Goal: Task Accomplishment & Management: Manage account settings

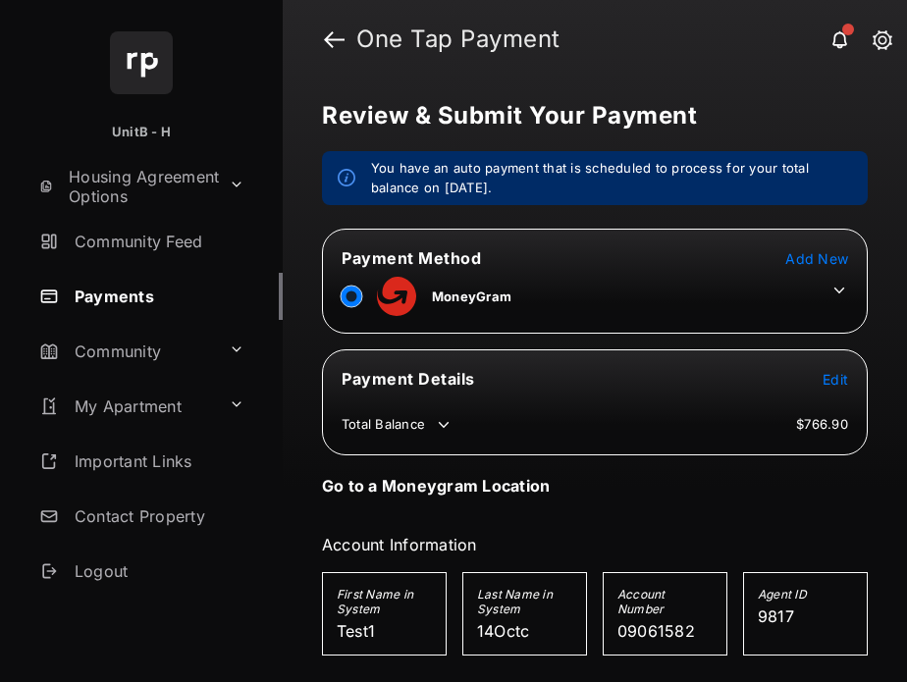
click at [812, 250] on span "Add New" at bounding box center [816, 258] width 63 height 17
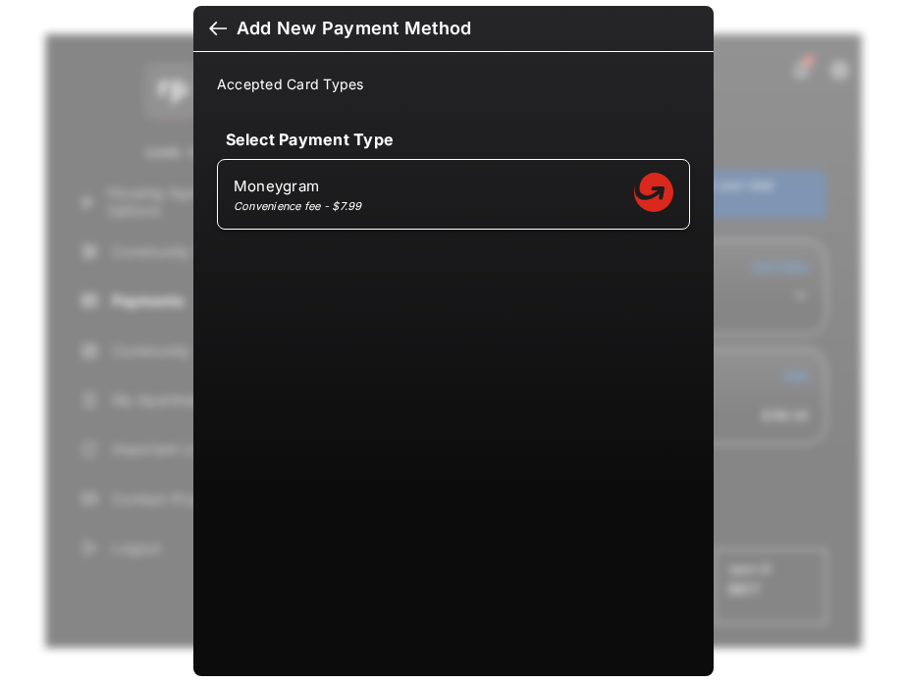
click at [209, 27] on div at bounding box center [218, 31] width 18 height 22
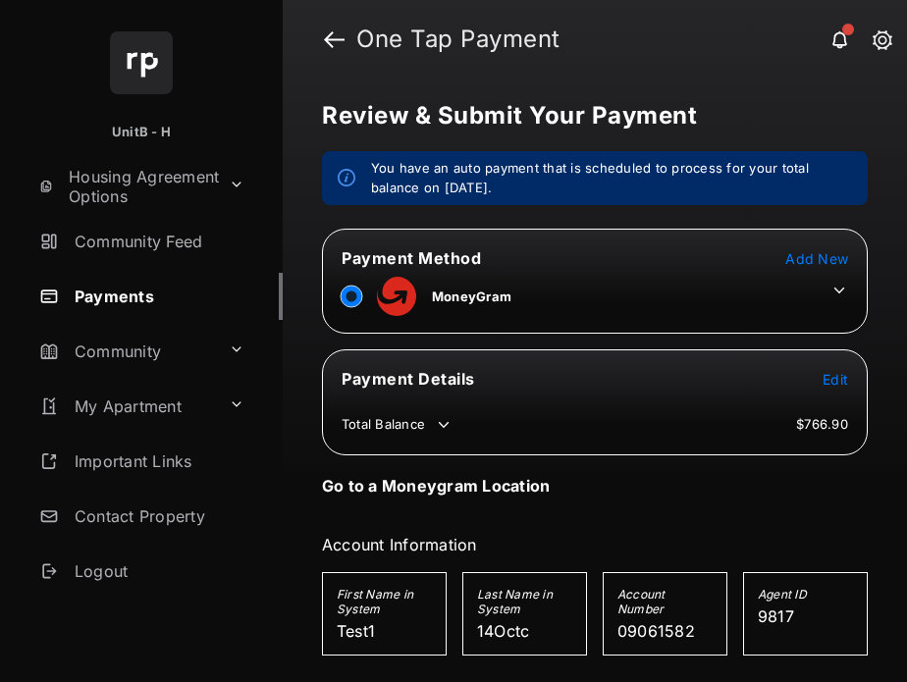
click at [832, 286] on icon at bounding box center [840, 291] width 18 height 18
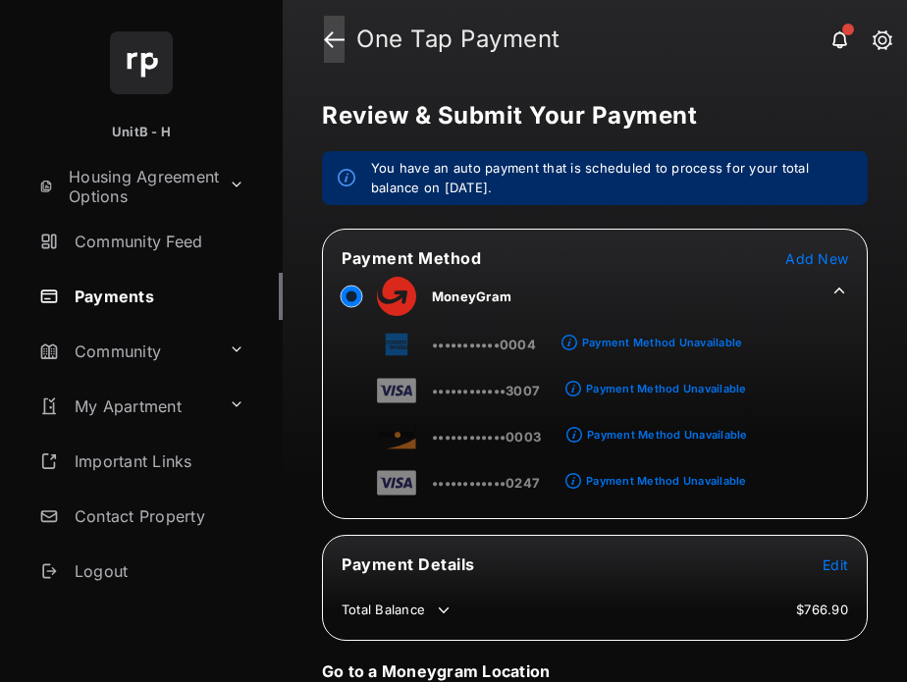
click at [333, 38] on link at bounding box center [334, 39] width 21 height 47
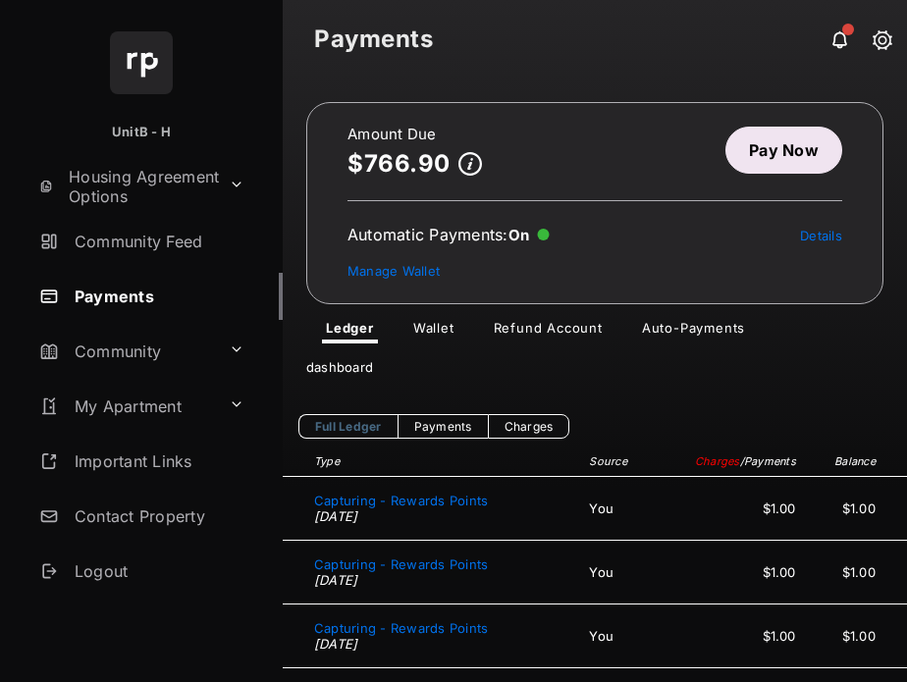
click at [703, 322] on link "Auto-Payments" at bounding box center [693, 332] width 135 height 24
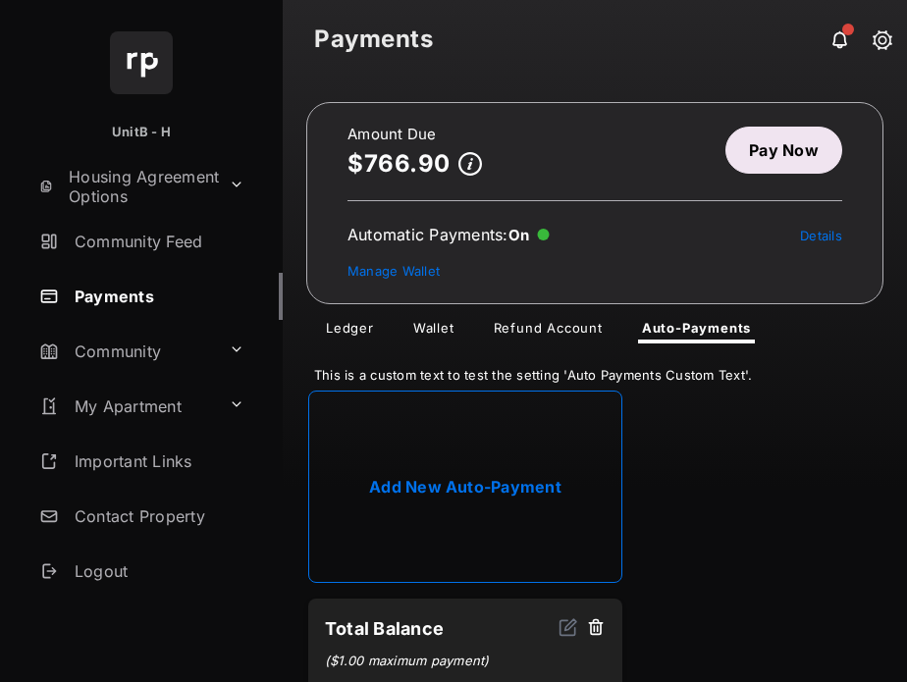
click at [555, 450] on link "Add New Auto-Payment" at bounding box center [465, 487] width 314 height 192
select select "**********"
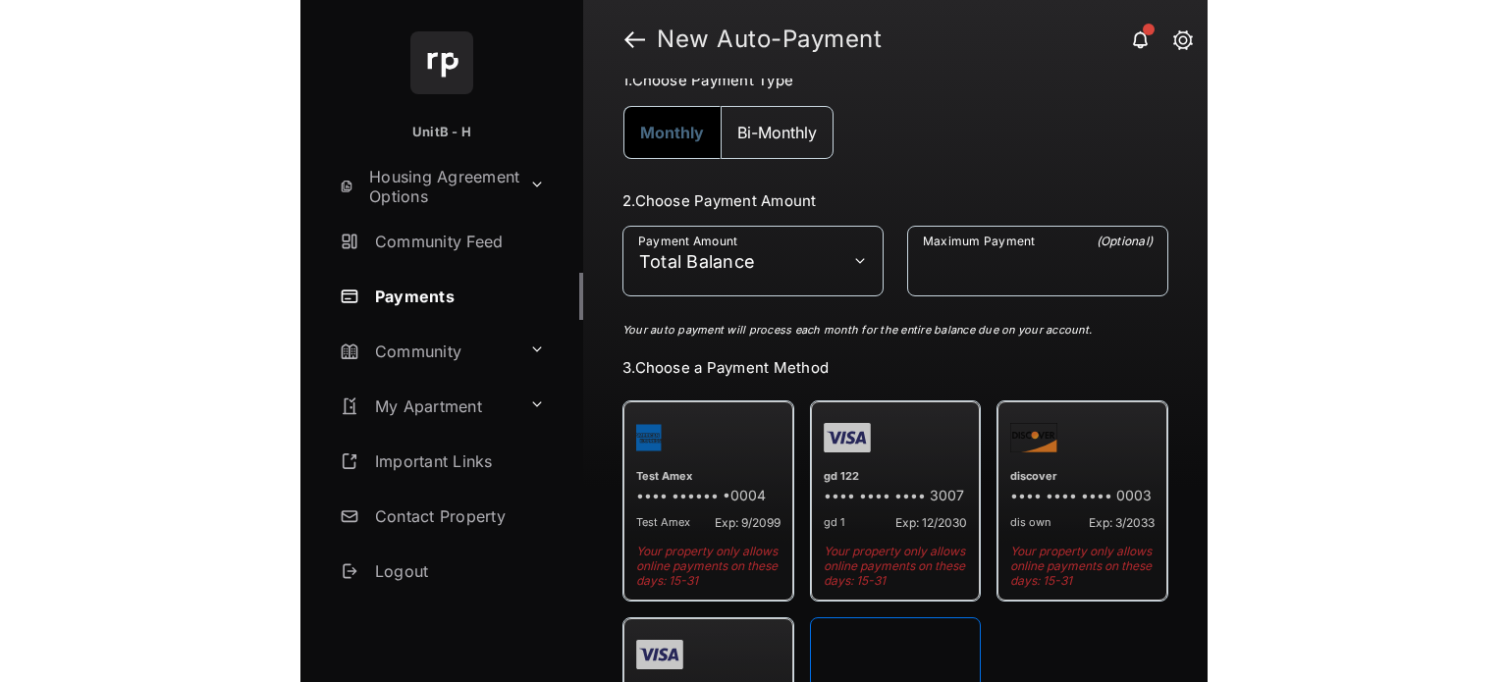
scroll to position [199, 0]
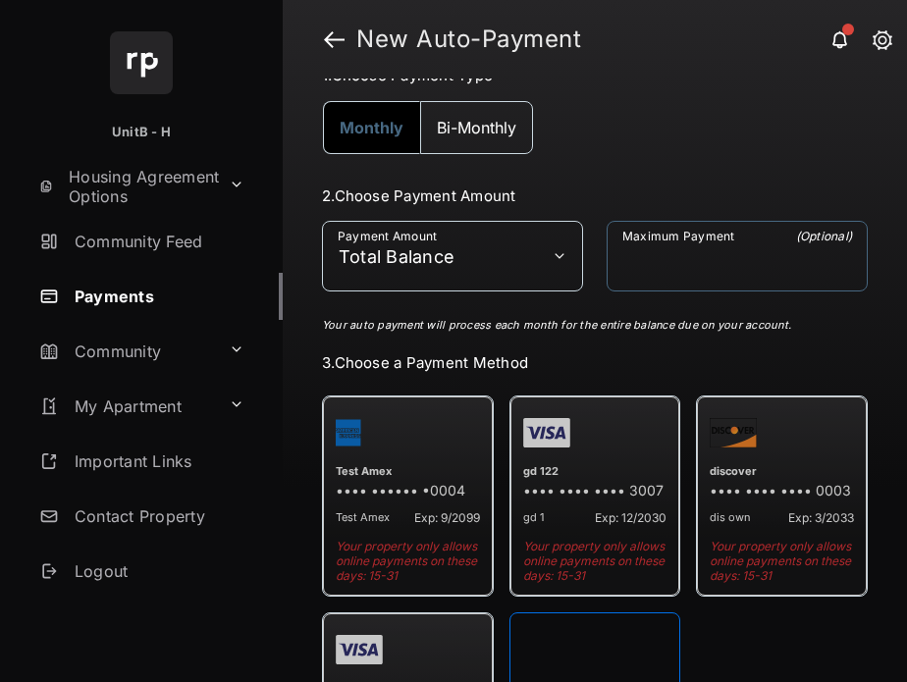
click at [719, 261] on input "Maximum Payment" at bounding box center [737, 256] width 261 height 71
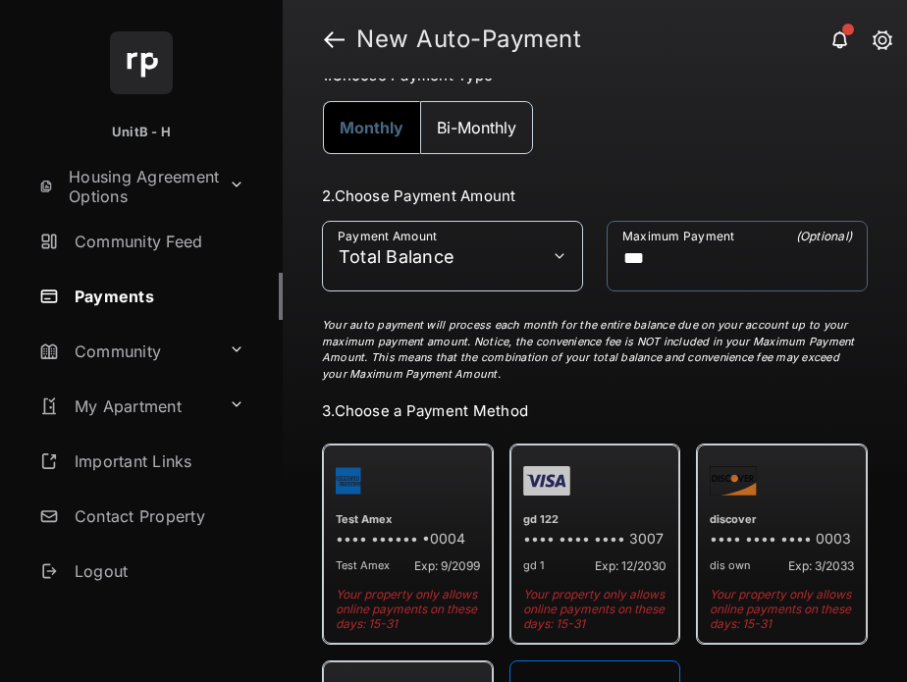
type input "***"
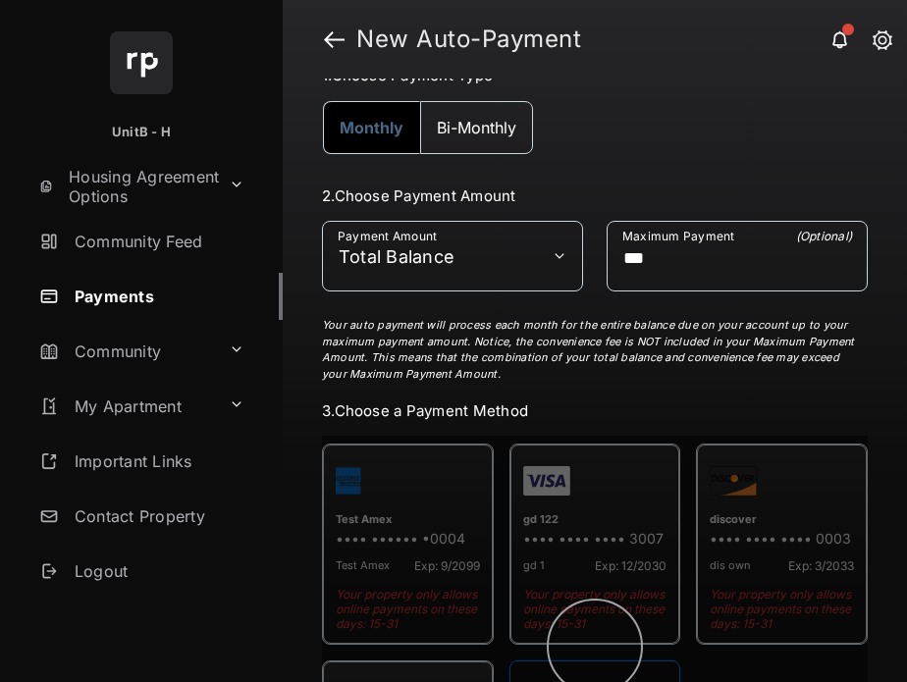
click at [754, 354] on p "Your auto payment will process each month for the entire balance due on your ac…" at bounding box center [592, 349] width 541 height 65
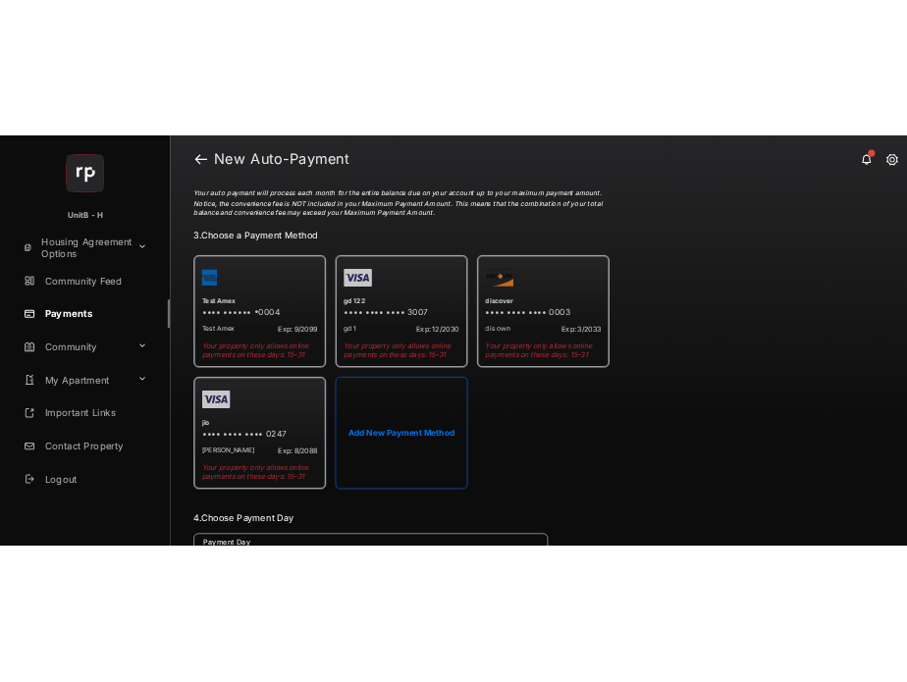
scroll to position [434, 0]
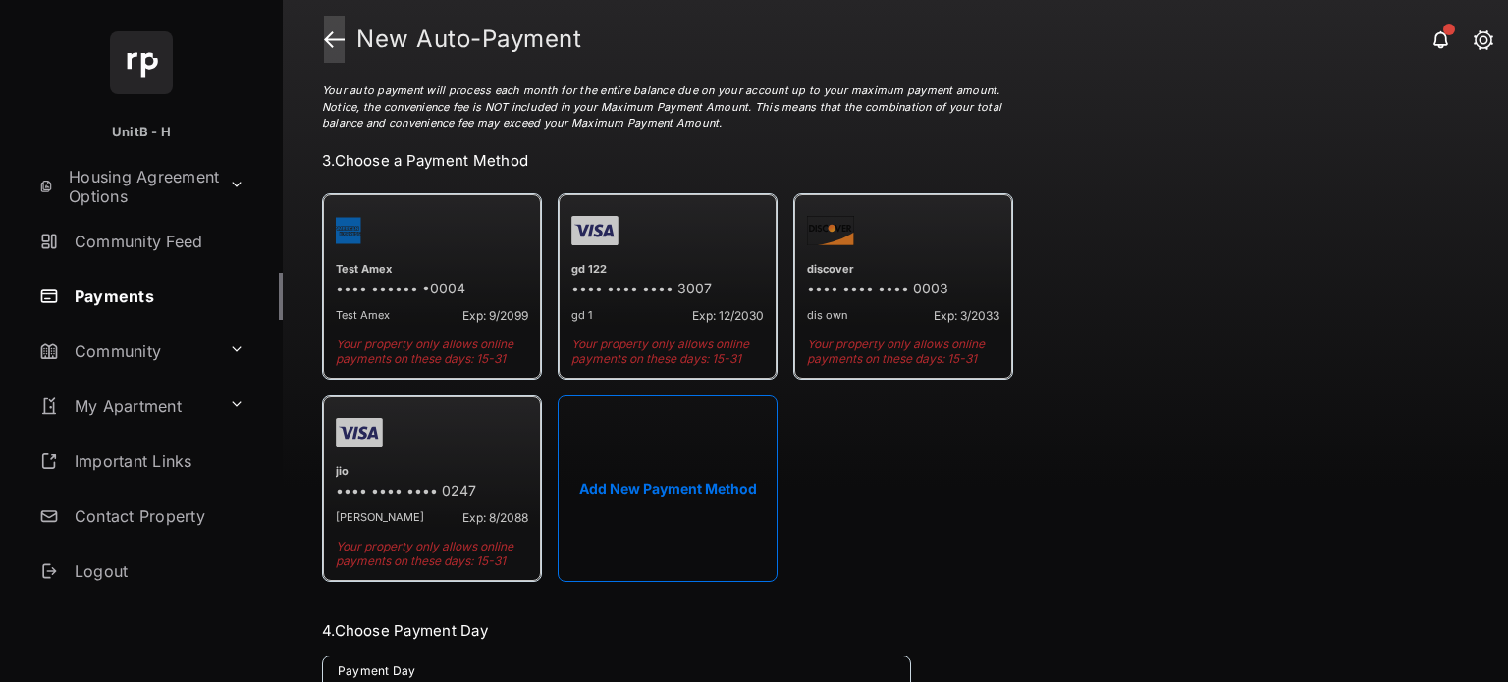
click at [334, 34] on link at bounding box center [334, 39] width 21 height 47
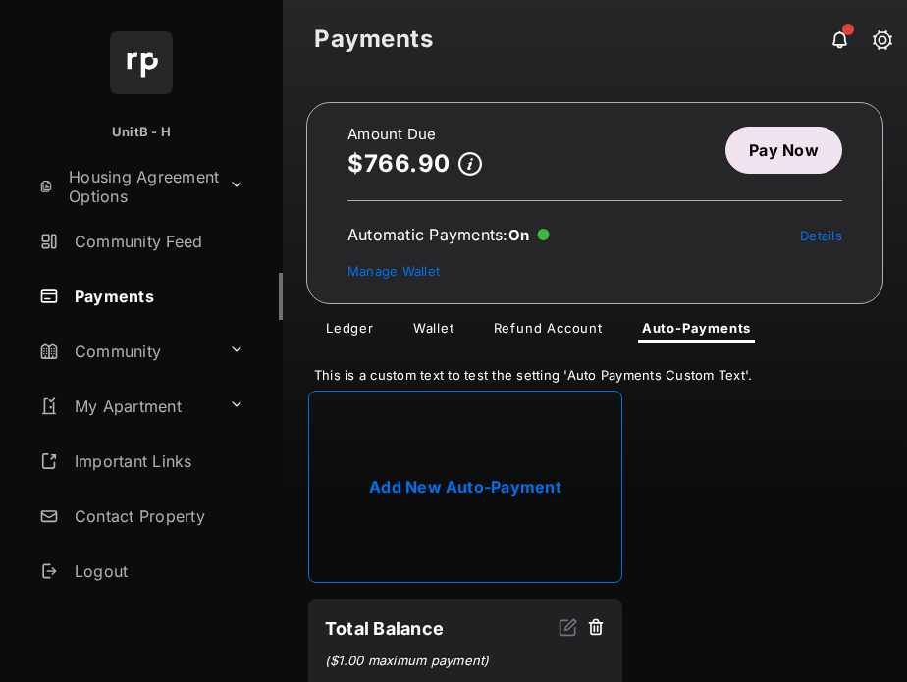
click at [513, 460] on link "Add New Auto-Payment" at bounding box center [465, 487] width 314 height 192
select select "**********"
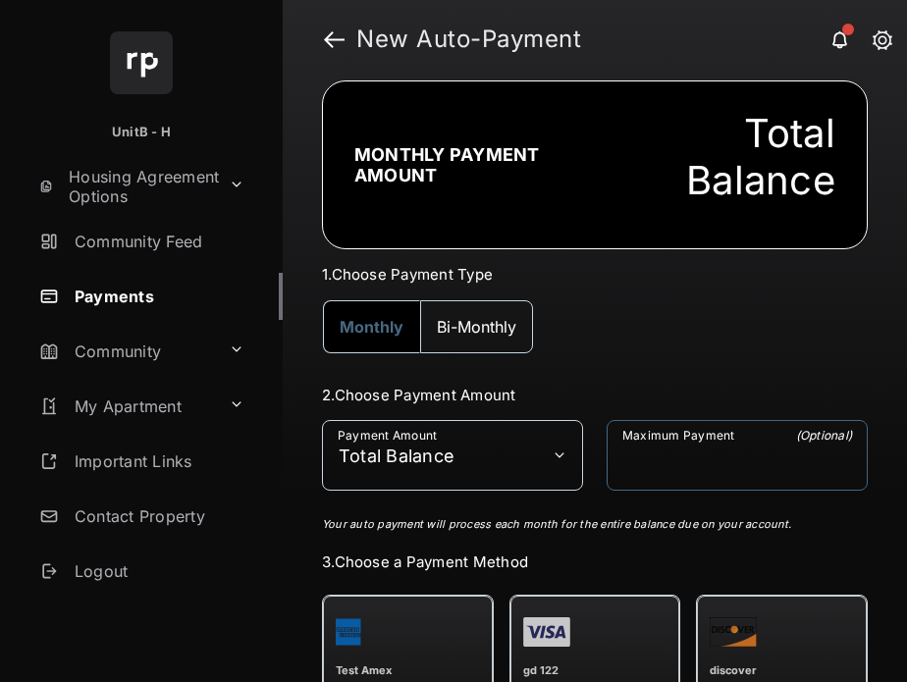
click at [706, 462] on input "Maximum Payment" at bounding box center [737, 455] width 261 height 71
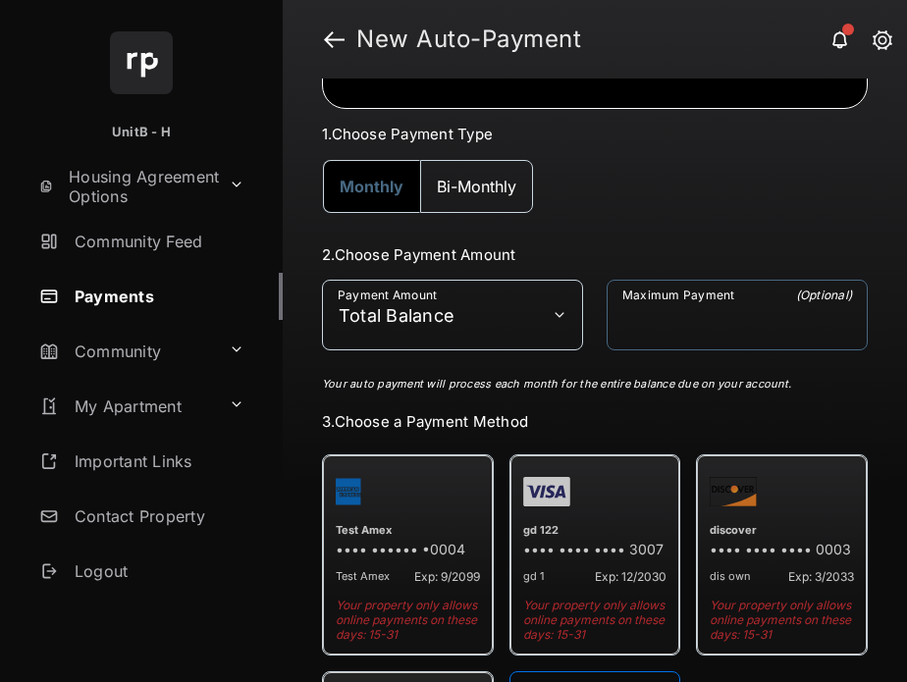
scroll to position [141, 0]
click at [636, 326] on input "Maximum Payment" at bounding box center [737, 314] width 261 height 71
click at [649, 317] on input "Maximum Payment" at bounding box center [737, 314] width 261 height 71
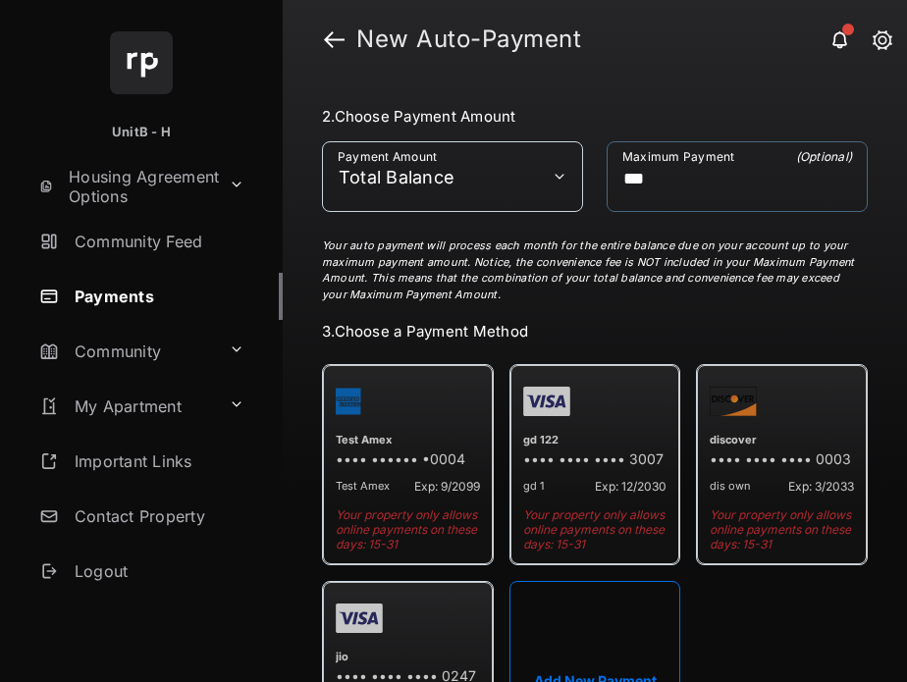
scroll to position [286, 0]
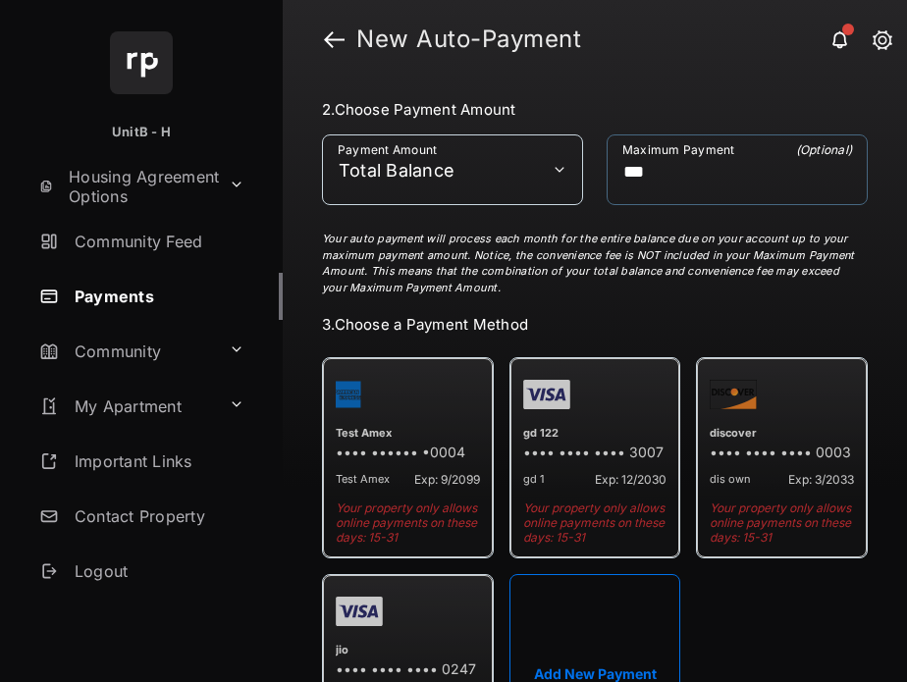
type input "***"
click at [584, 420] on div "Test Amex •••• •••••• •0004 Test Amex Exp: 9/2099 Your property only allows onl…" at bounding box center [595, 574] width 546 height 449
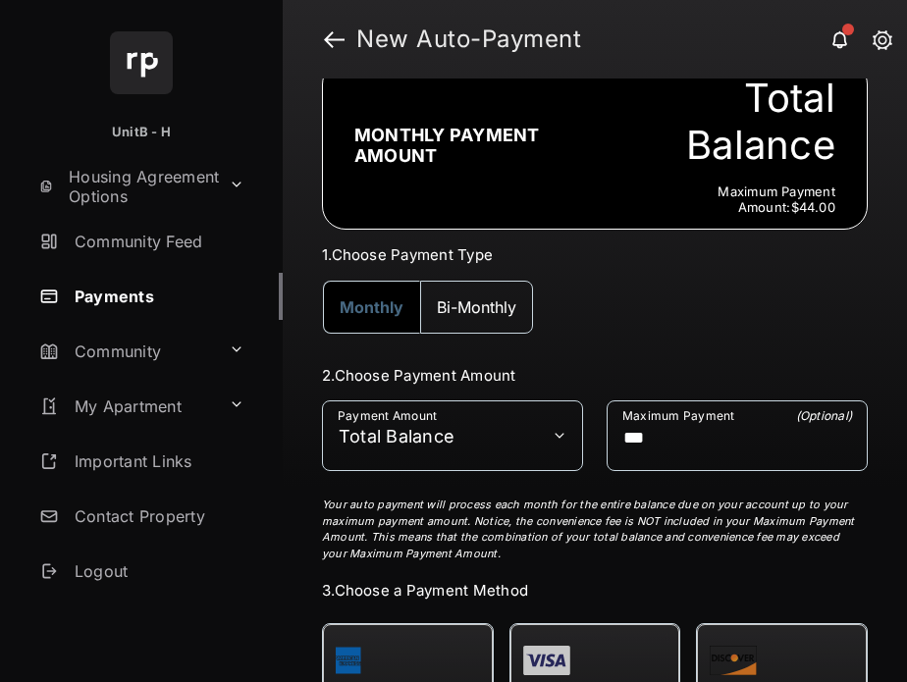
scroll to position [0, 0]
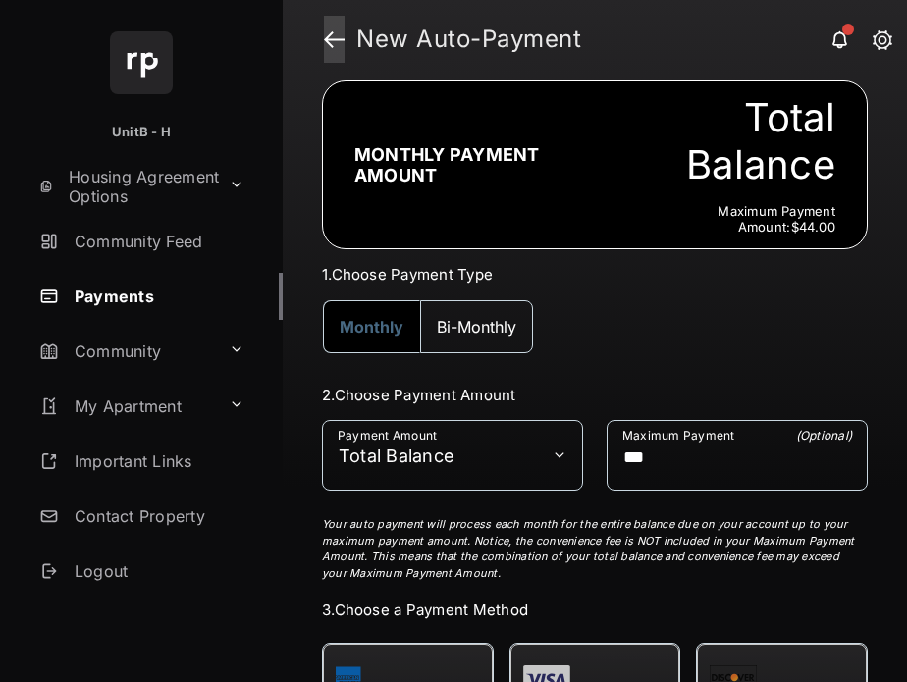
click at [328, 31] on link at bounding box center [334, 39] width 21 height 47
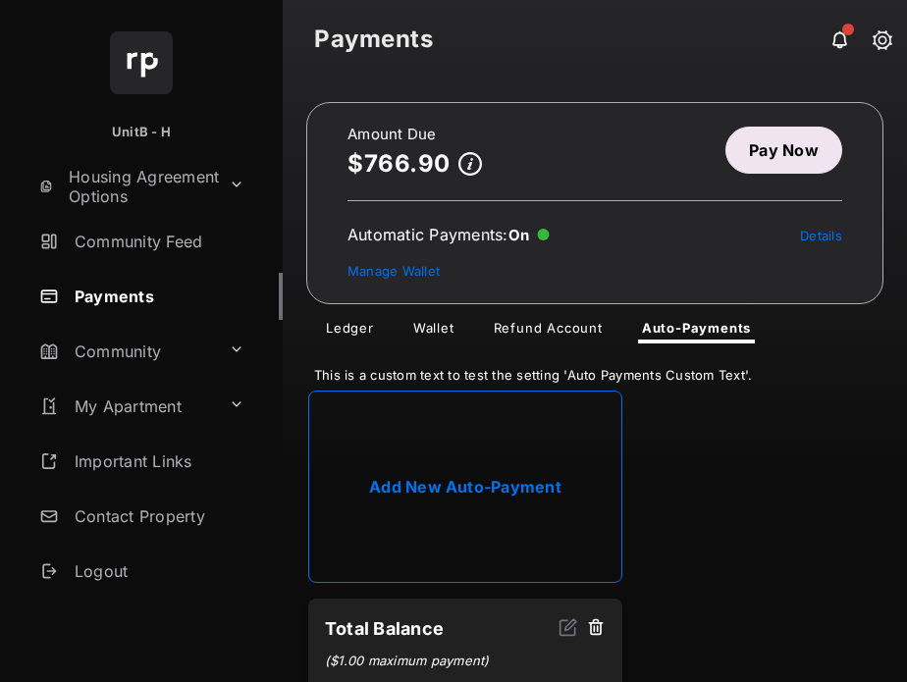
click at [492, 461] on link "Add New Auto-Payment" at bounding box center [465, 487] width 314 height 192
select select "**********"
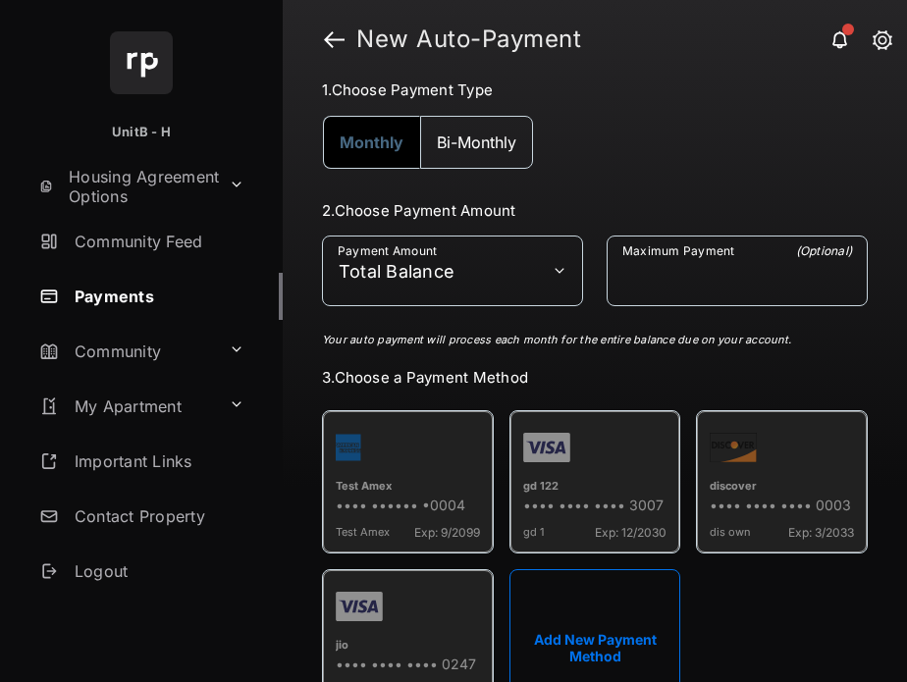
scroll to position [188, 0]
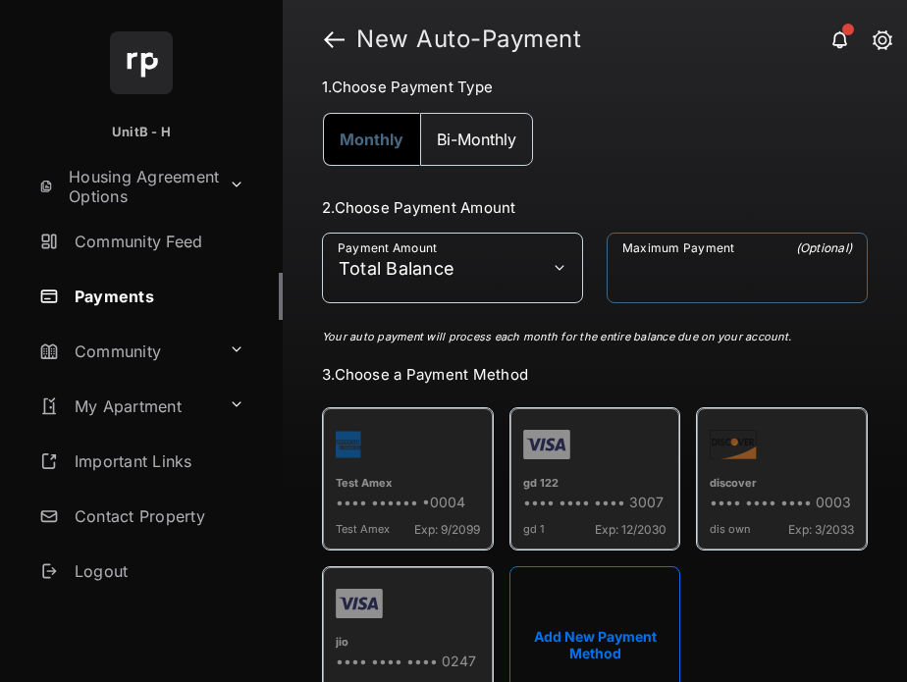
click at [745, 282] on input "Maximum Payment" at bounding box center [737, 268] width 261 height 71
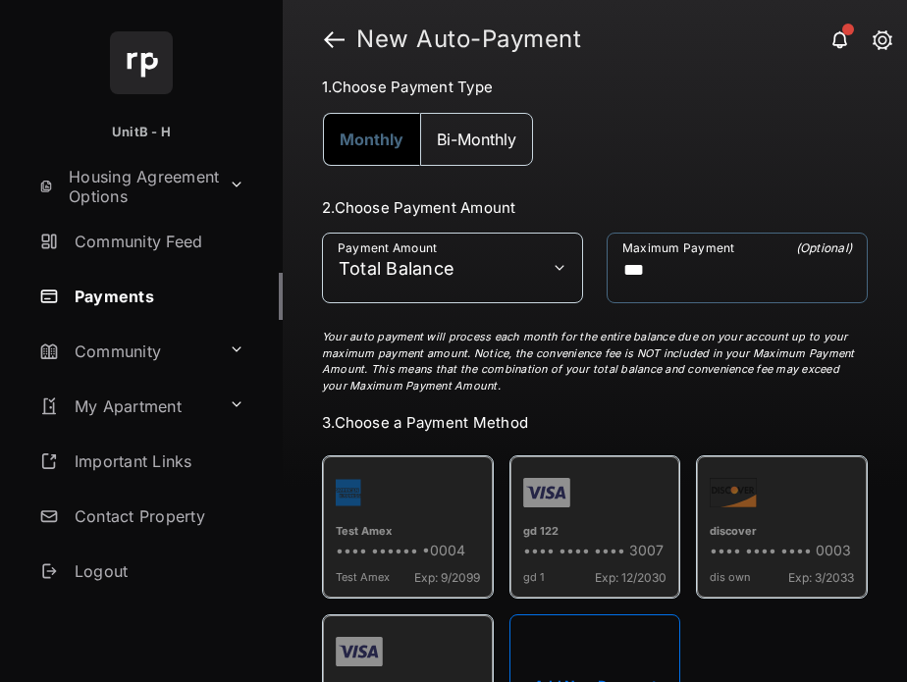
type input "***"
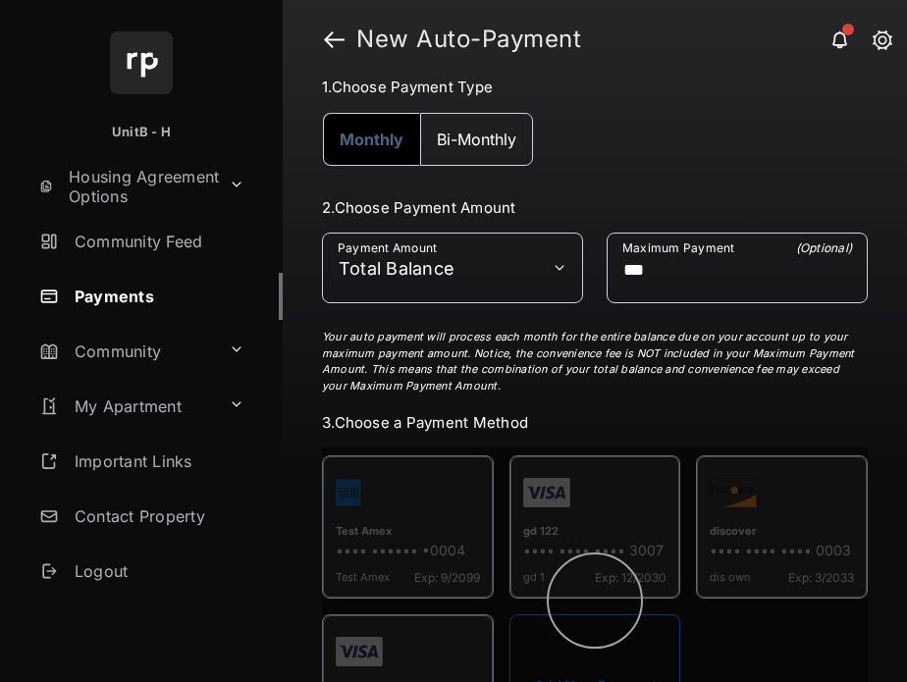
click at [809, 418] on h3 "3. Choose a Payment Method" at bounding box center [595, 422] width 546 height 19
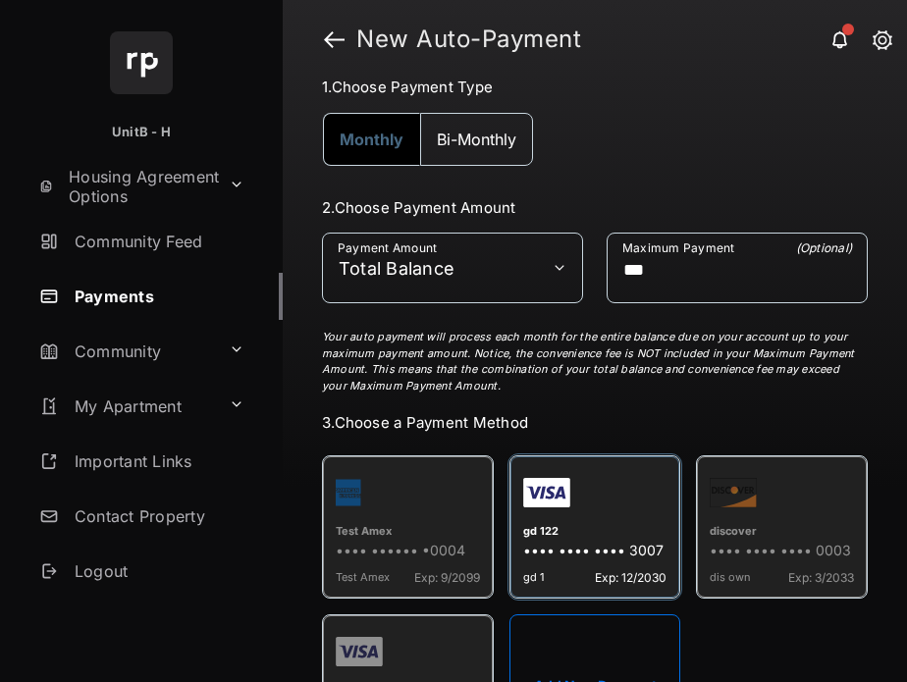
click at [593, 533] on div "gd 122" at bounding box center [595, 533] width 144 height 18
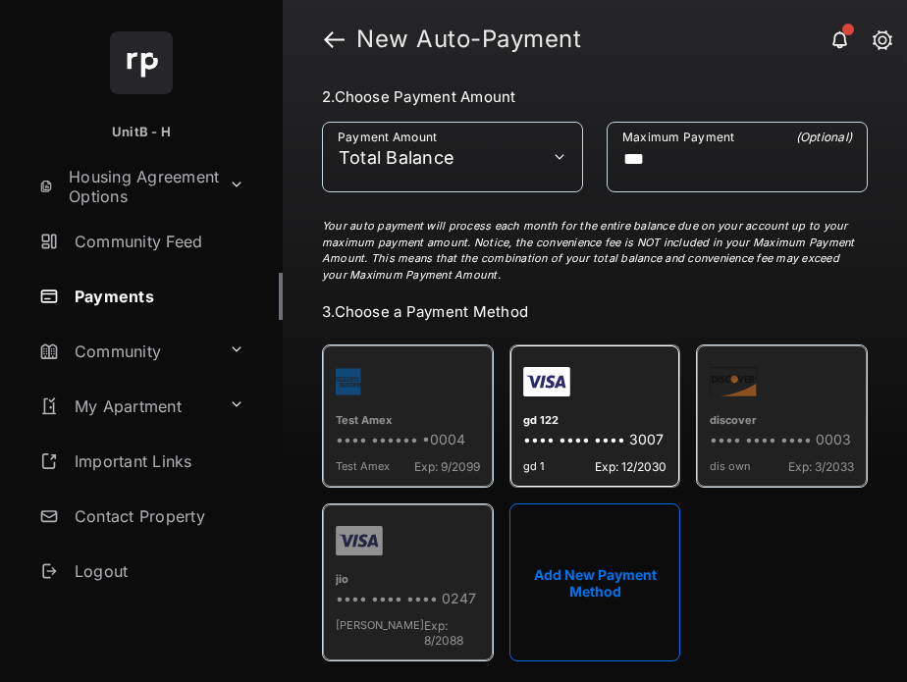
scroll to position [298, 0]
click at [577, 538] on button "Add New Payment Method" at bounding box center [596, 583] width 172 height 158
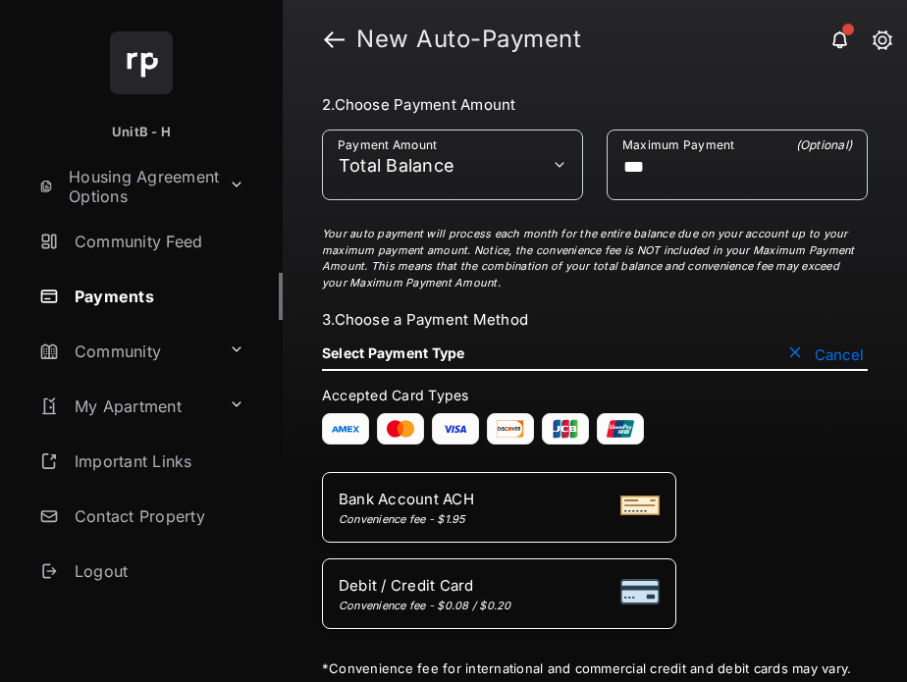
scroll to position [288, 0]
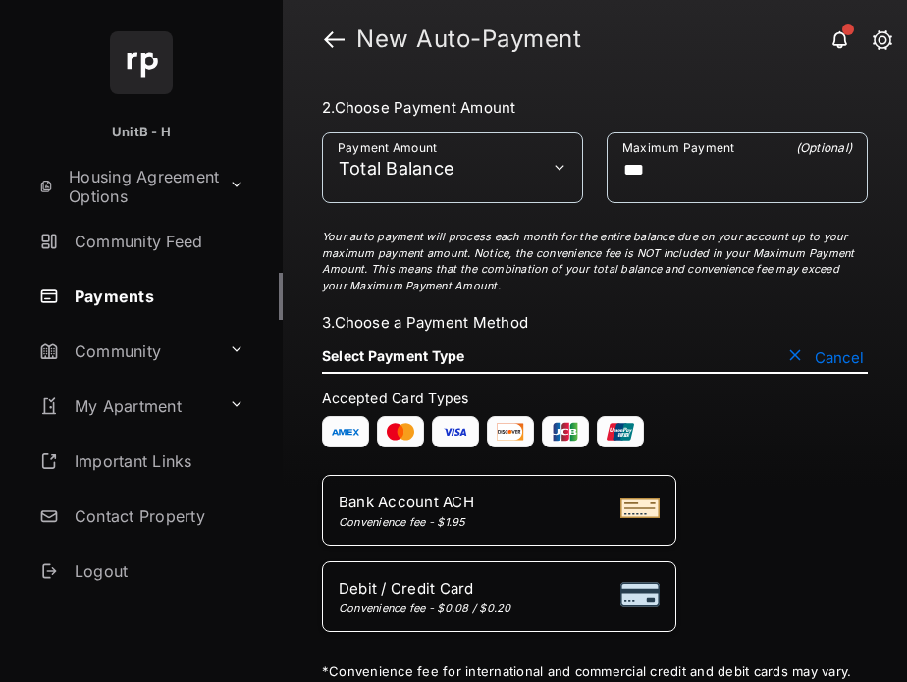
click at [792, 348] on button "Cancel" at bounding box center [826, 358] width 84 height 20
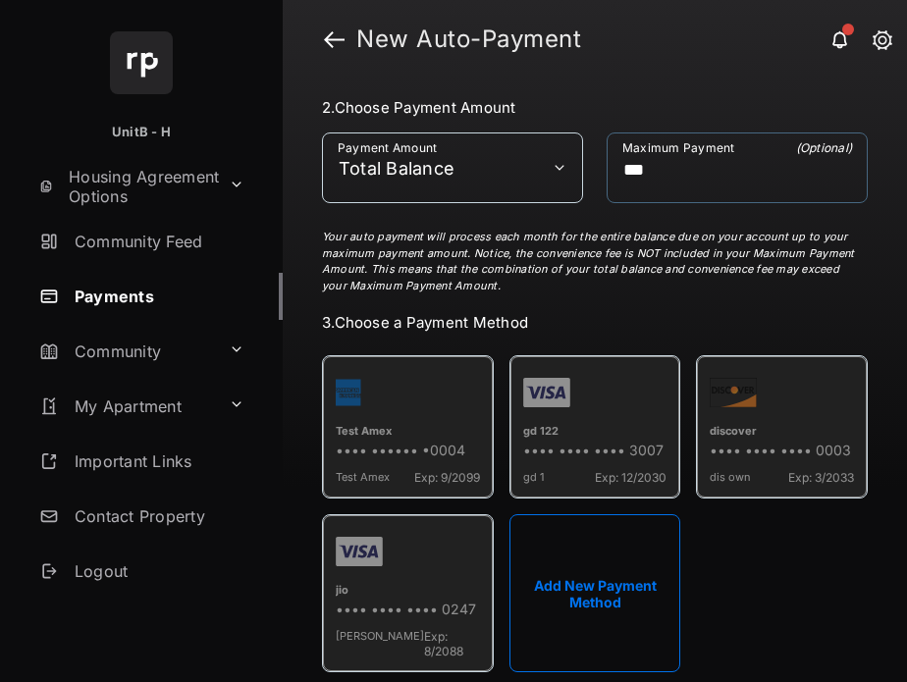
click at [695, 153] on input "***" at bounding box center [737, 168] width 261 height 71
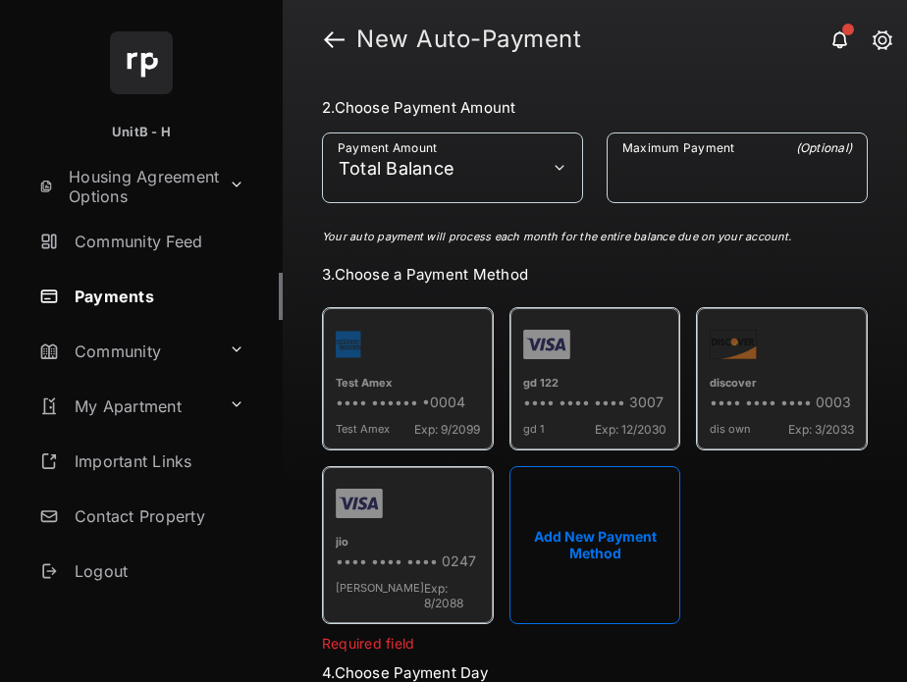
click at [817, 305] on form "**********" at bounding box center [595, 571] width 546 height 946
click at [730, 516] on ul "Test Amex •••• •••••• •0004 Test Amex Exp: 9/2099 gd 122 •••• •••• •••• 3007 gd…" at bounding box center [595, 465] width 562 height 333
click at [329, 33] on link at bounding box center [334, 39] width 21 height 47
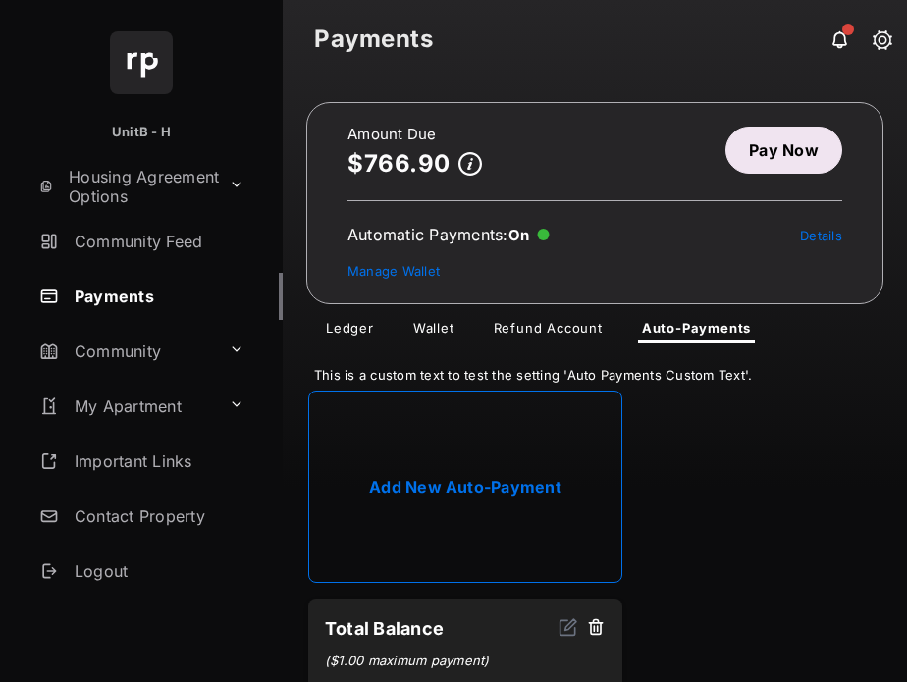
click at [508, 458] on link "Add New Auto-Payment" at bounding box center [465, 487] width 314 height 192
select select "**********"
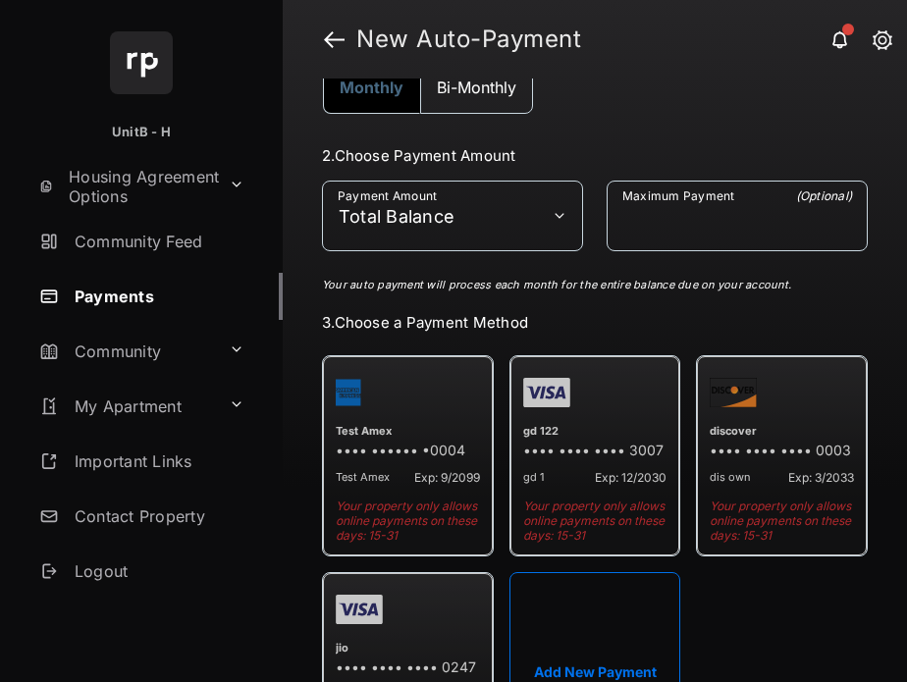
scroll to position [300, 0]
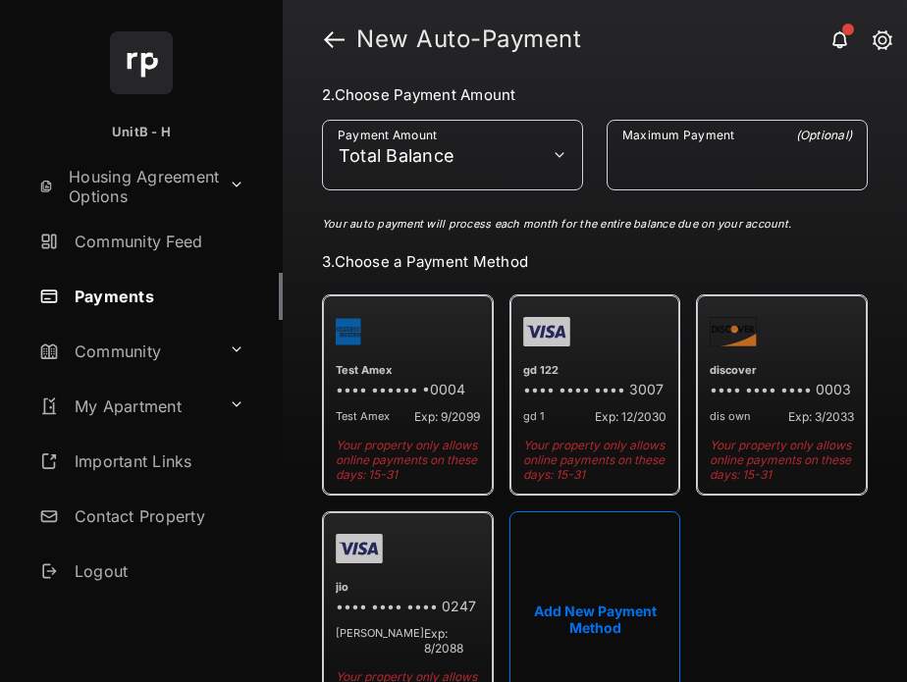
click at [559, 643] on button "Add New Payment Method" at bounding box center [596, 620] width 172 height 216
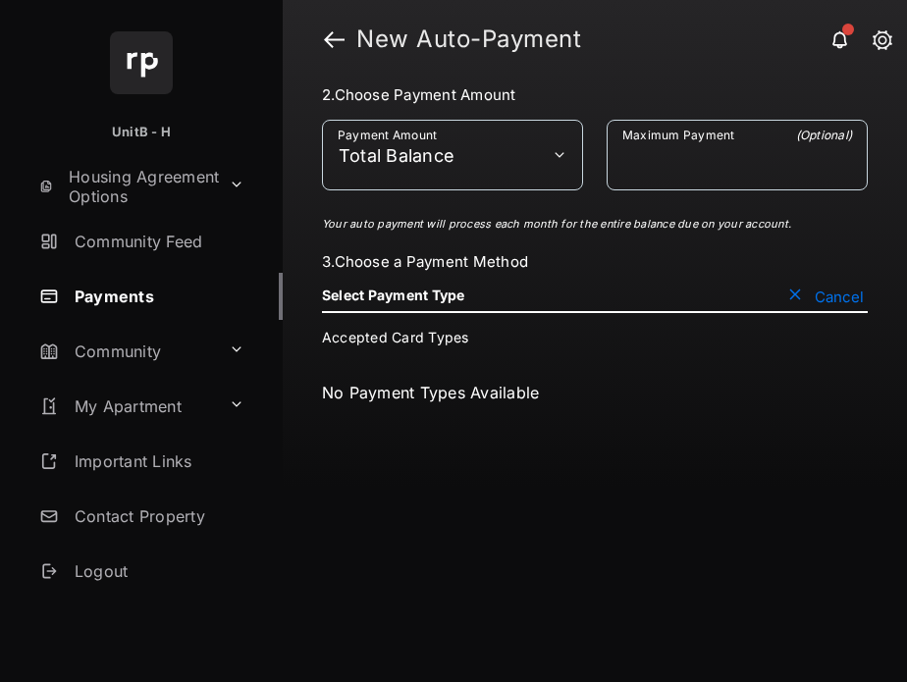
scroll to position [50, 0]
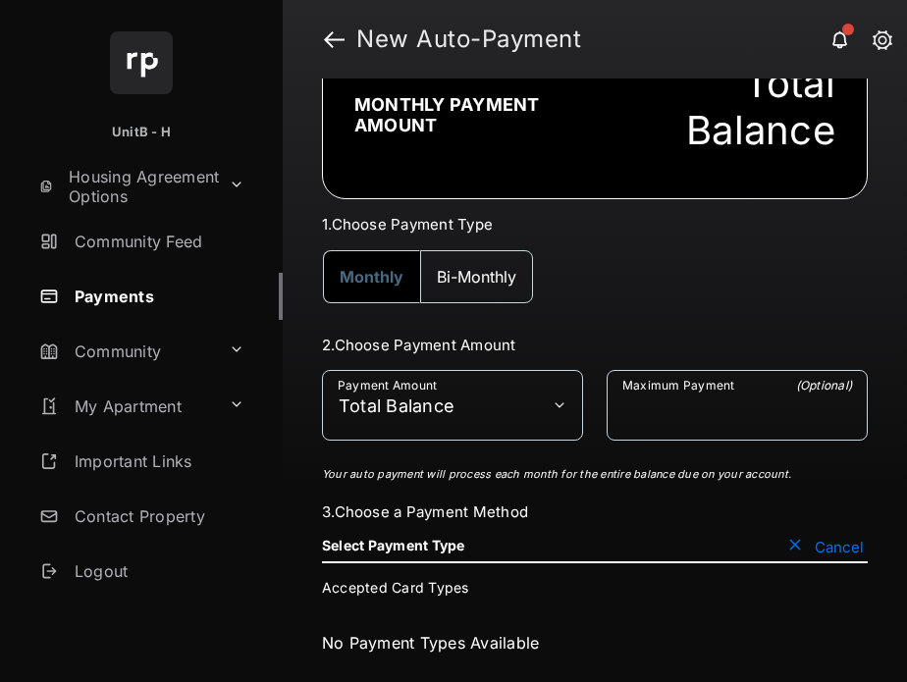
click at [789, 541] on button "Cancel" at bounding box center [826, 547] width 84 height 20
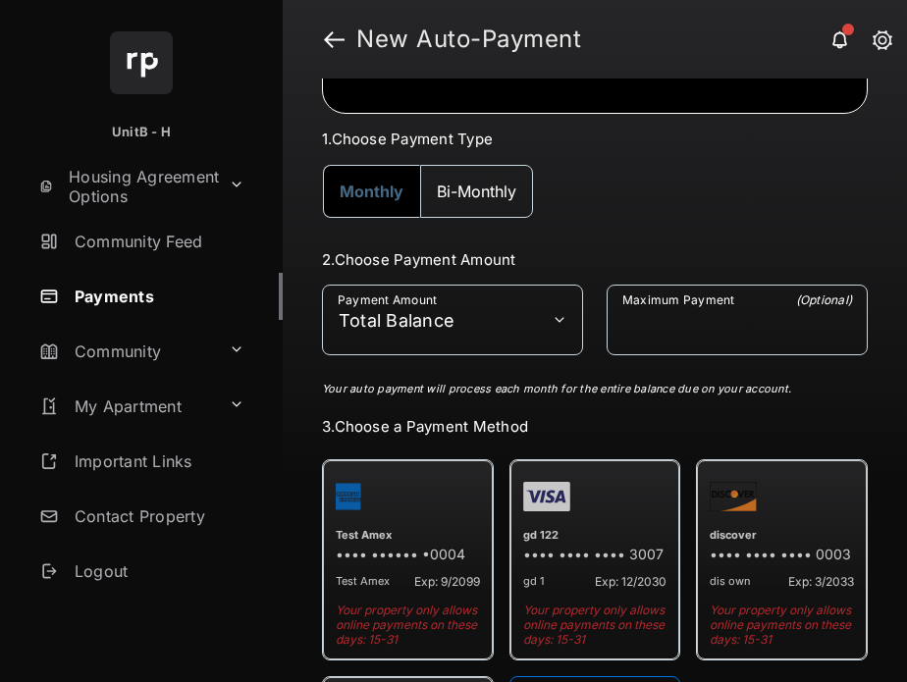
scroll to position [136, 0]
click at [733, 341] on input "Maximum Payment" at bounding box center [737, 319] width 261 height 71
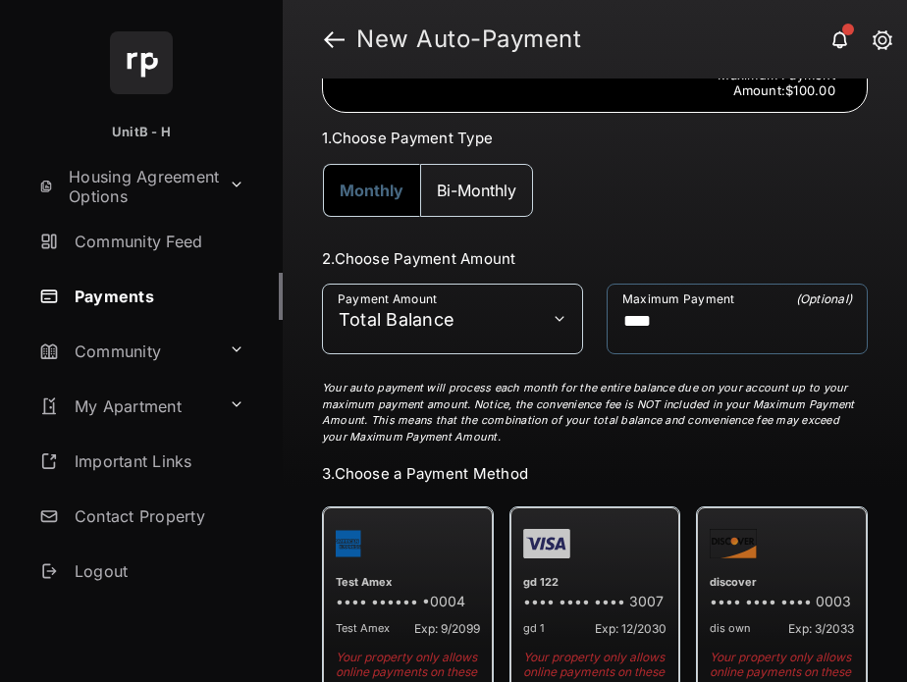
type input "****"
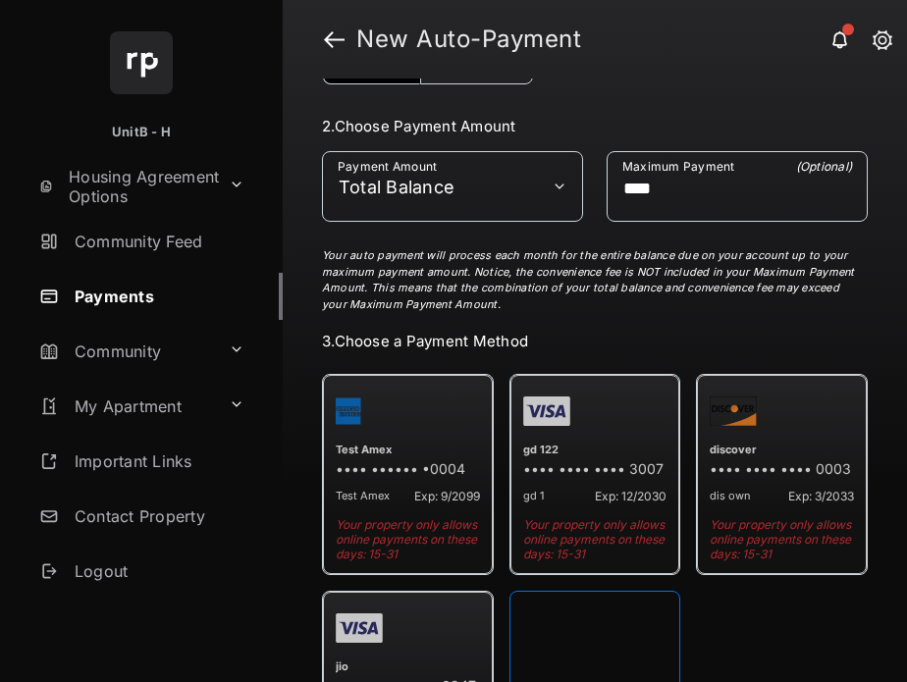
scroll to position [321, 0]
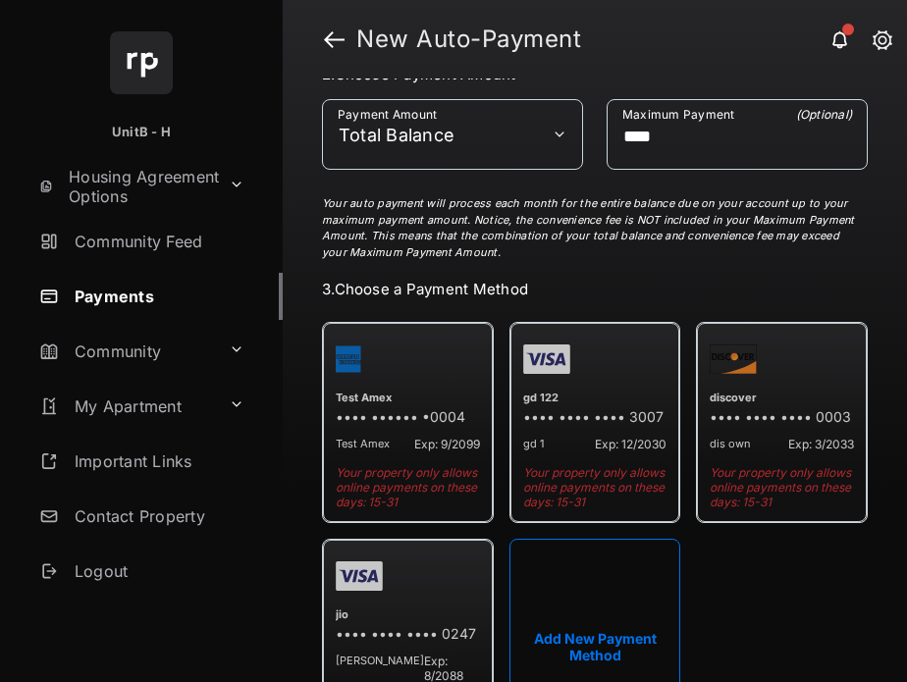
click at [591, 586] on button "Add New Payment Method" at bounding box center [596, 647] width 172 height 216
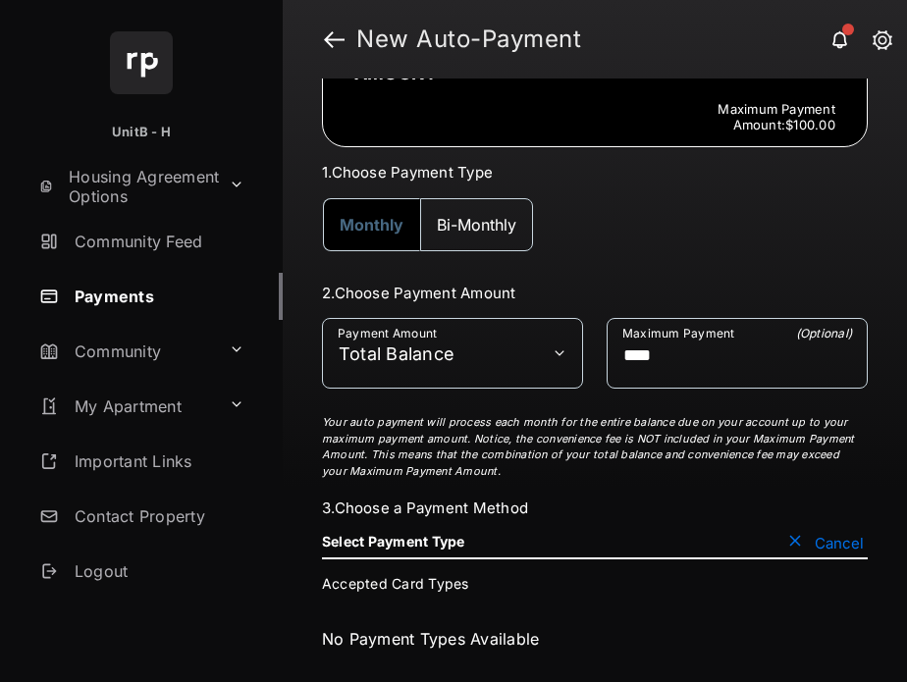
scroll to position [98, 0]
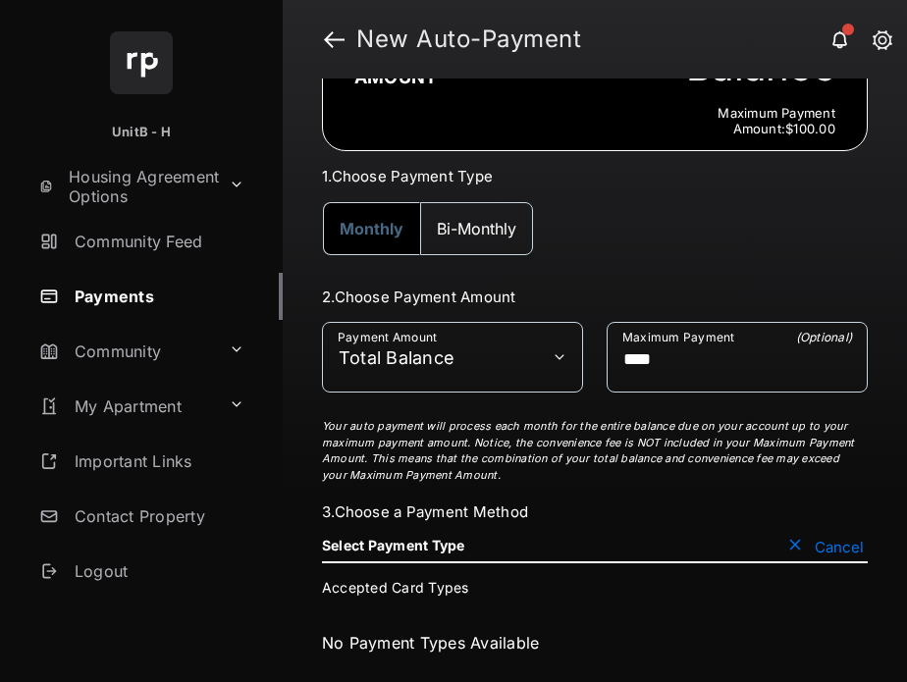
click at [789, 531] on form "**********" at bounding box center [595, 486] width 546 height 397
click at [333, 34] on link at bounding box center [334, 39] width 21 height 47
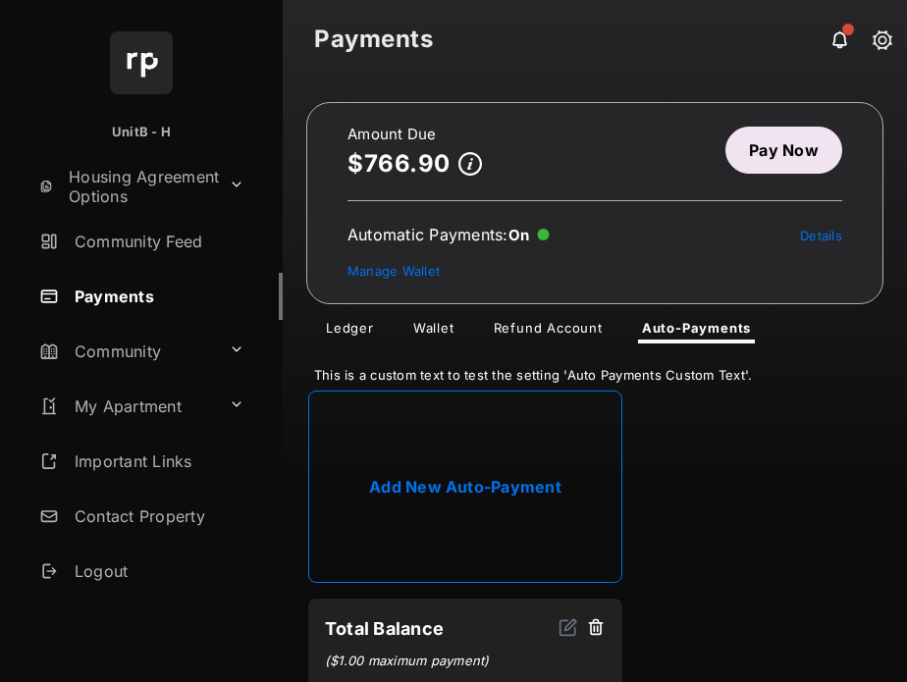
click at [449, 322] on link "Wallet" at bounding box center [434, 332] width 73 height 24
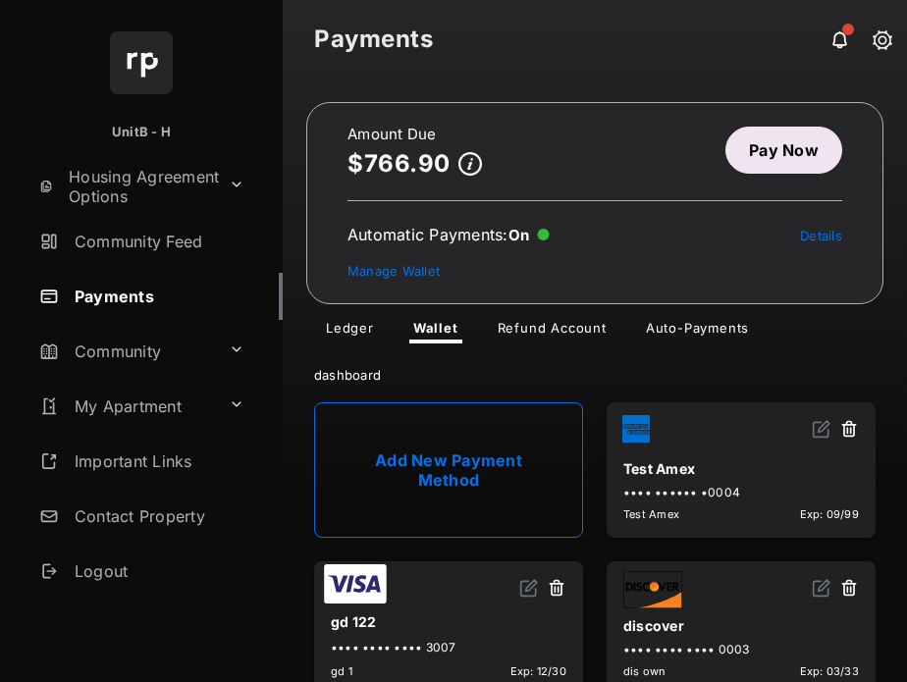
click at [420, 470] on link "Add New Payment Method" at bounding box center [448, 470] width 269 height 135
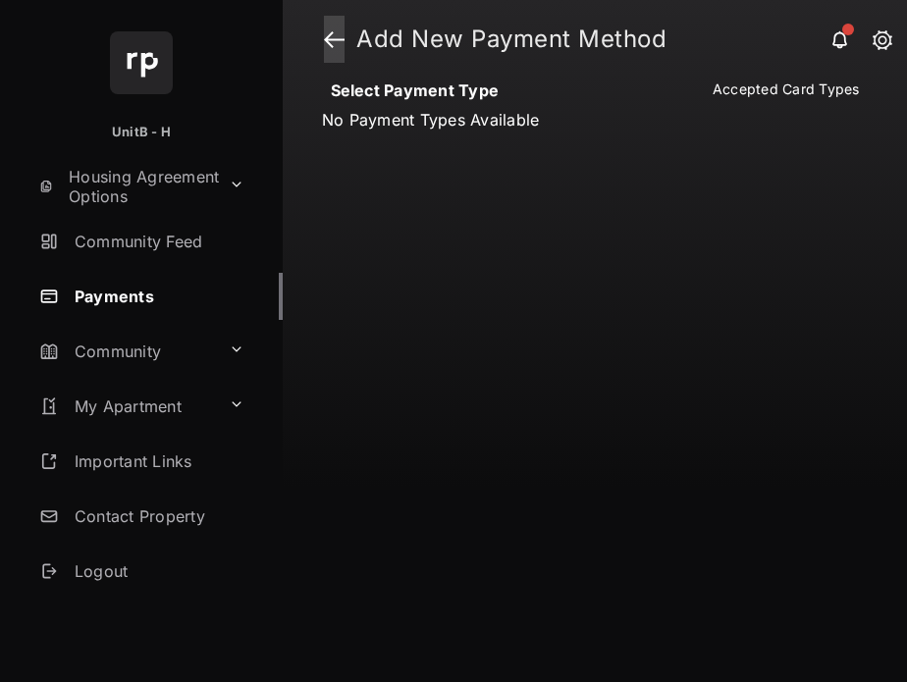
click at [326, 43] on link at bounding box center [334, 39] width 21 height 47
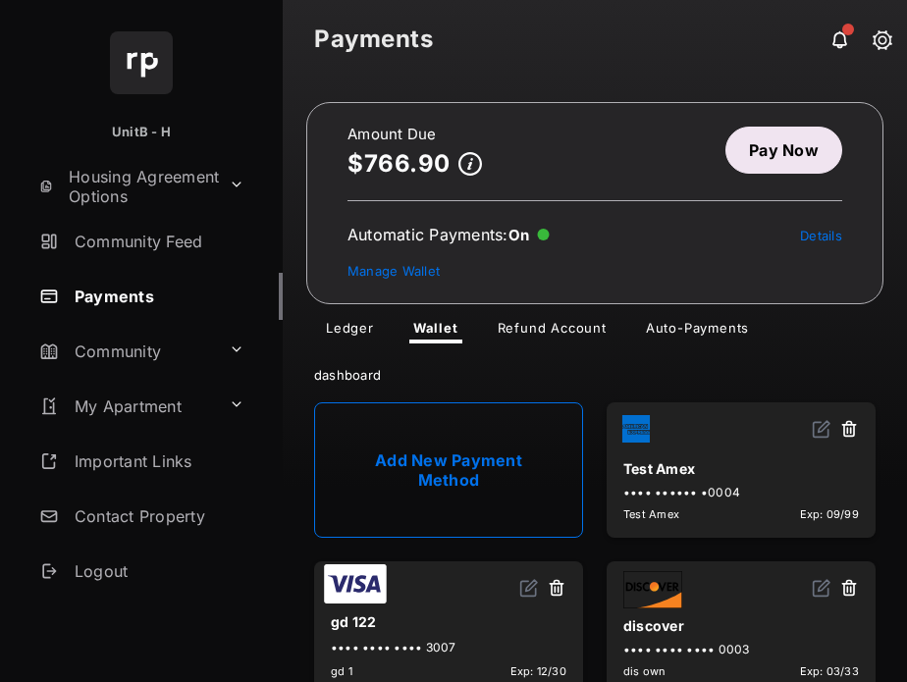
click at [683, 326] on link "Auto-Payments" at bounding box center [697, 332] width 135 height 24
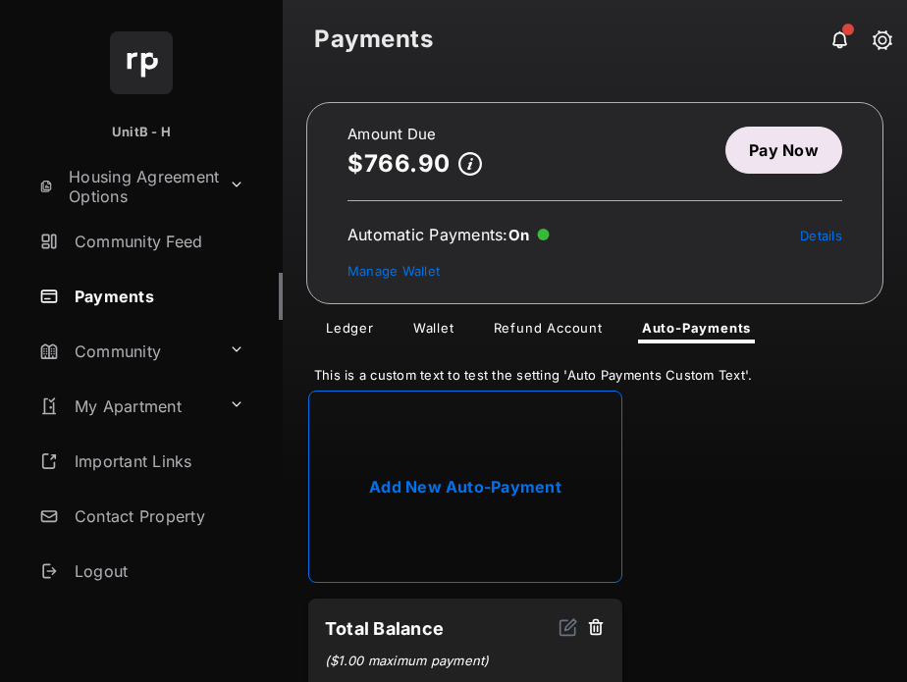
click at [513, 455] on link "Add New Auto-Payment" at bounding box center [465, 487] width 314 height 192
select select "**********"
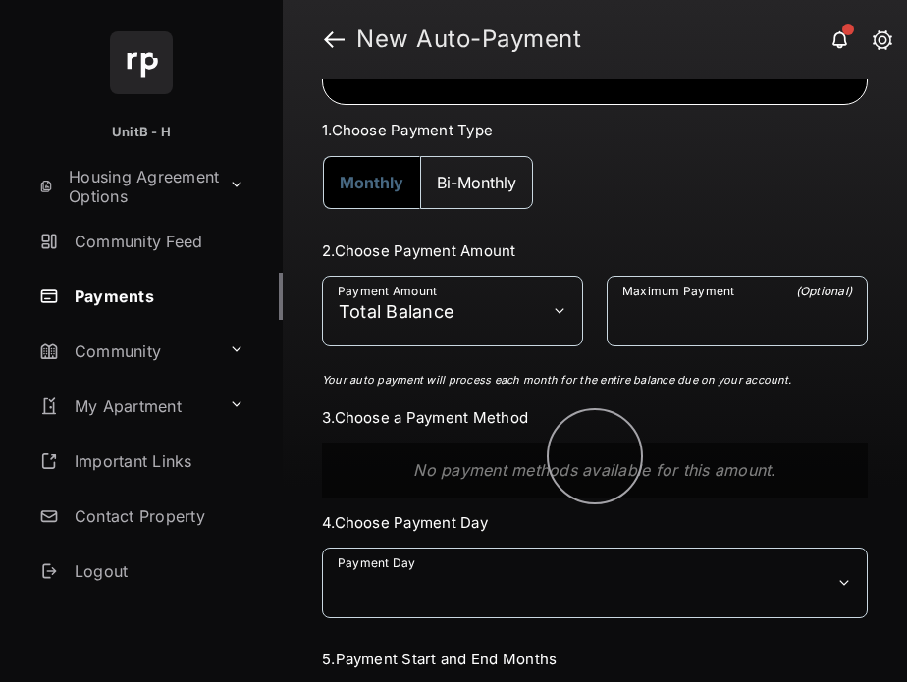
scroll to position [153, 0]
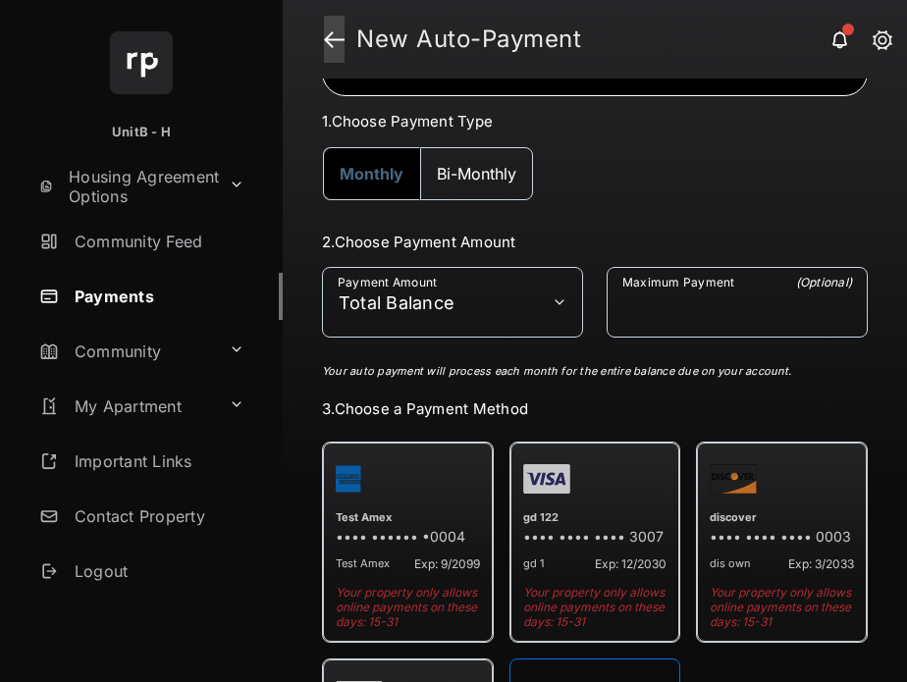
click at [334, 41] on link at bounding box center [334, 39] width 21 height 47
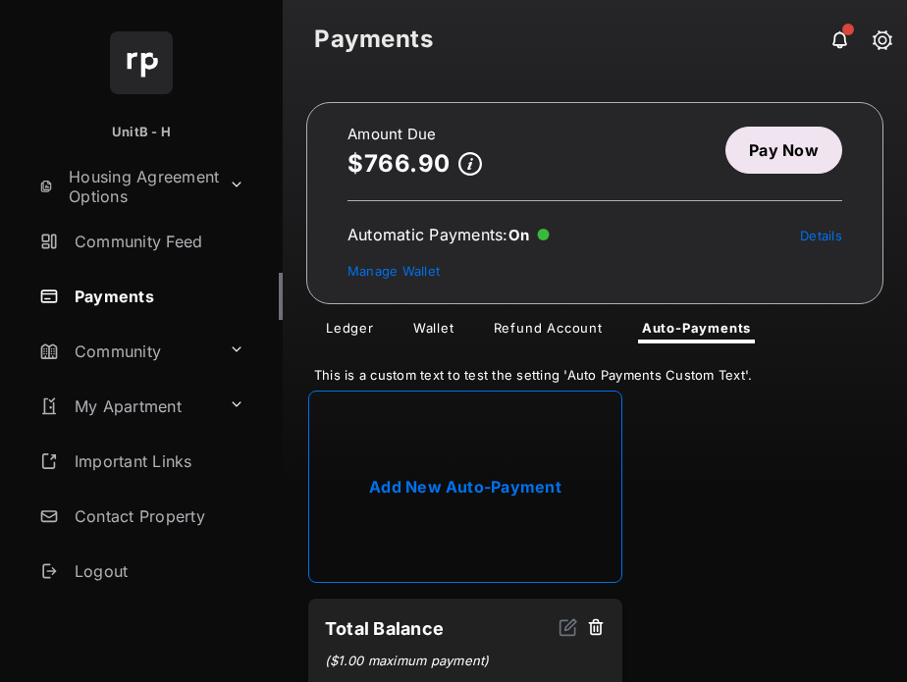
click at [431, 332] on link "Wallet" at bounding box center [434, 332] width 73 height 24
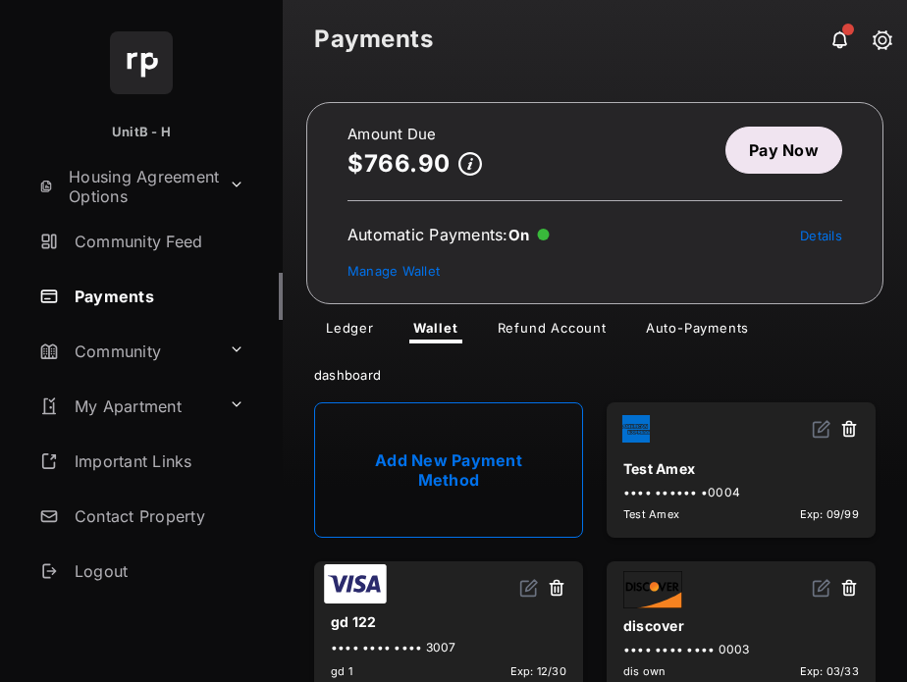
click at [406, 462] on link "Add New Payment Method" at bounding box center [448, 470] width 269 height 135
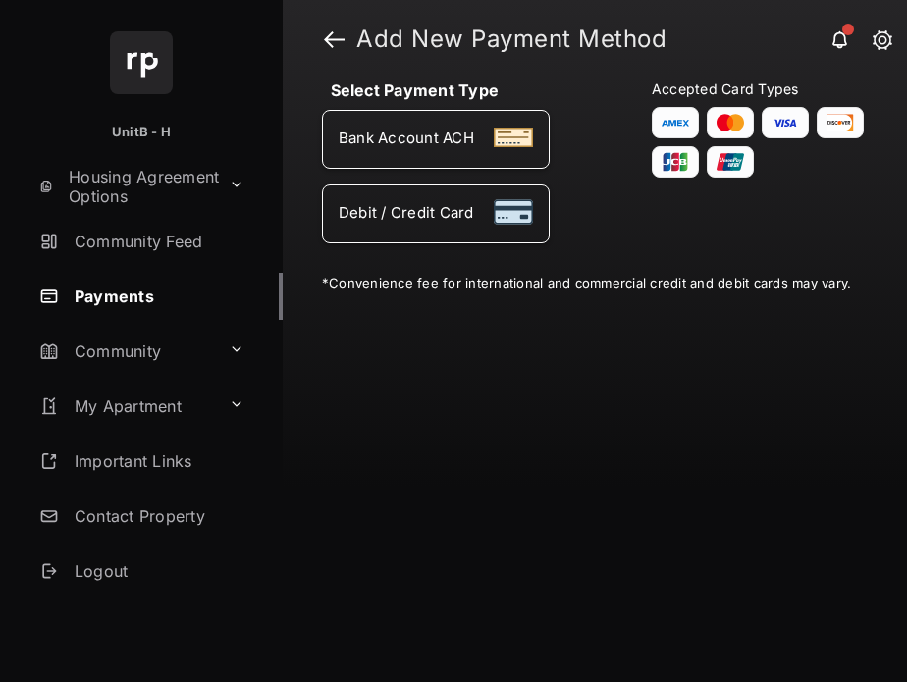
click at [321, 33] on header "Add New Payment Method" at bounding box center [595, 39] width 624 height 79
click at [326, 41] on link at bounding box center [334, 39] width 21 height 47
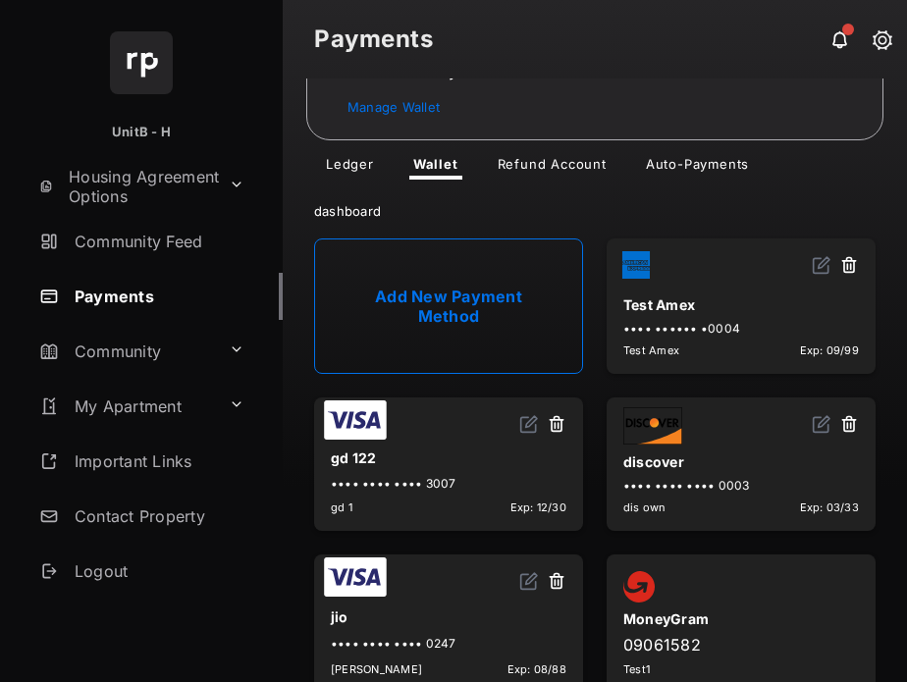
scroll to position [203, 0]
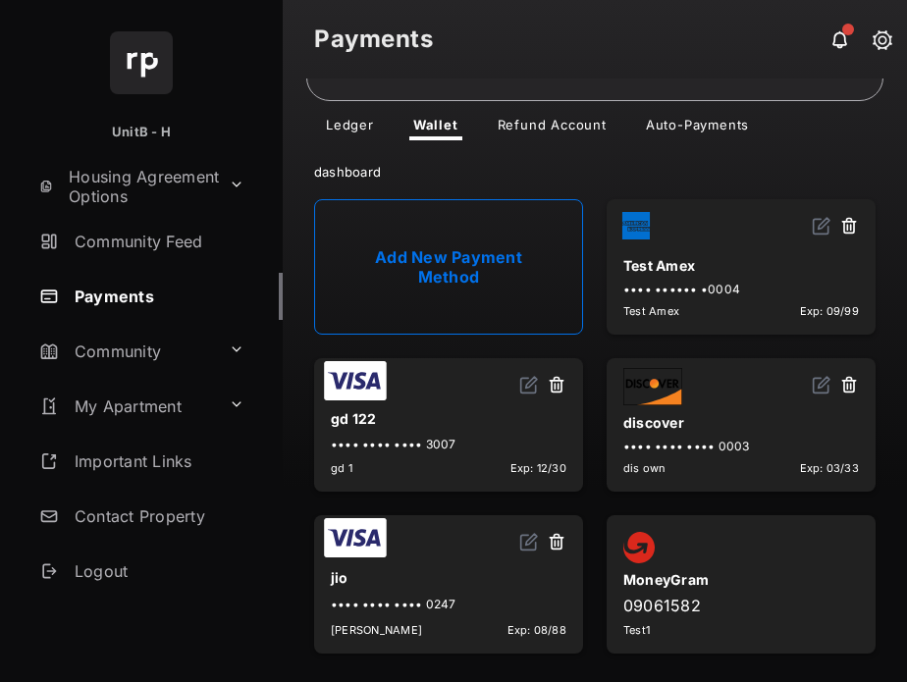
click at [647, 125] on link "Auto-Payments" at bounding box center [697, 129] width 135 height 24
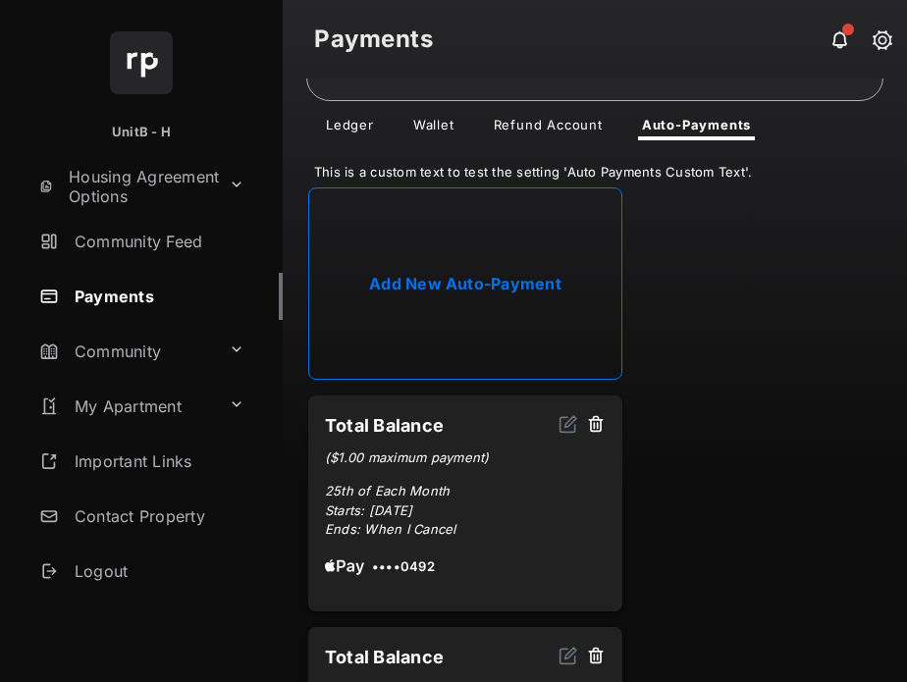
click at [495, 316] on link "Add New Auto-Payment" at bounding box center [465, 284] width 314 height 192
select select "**********"
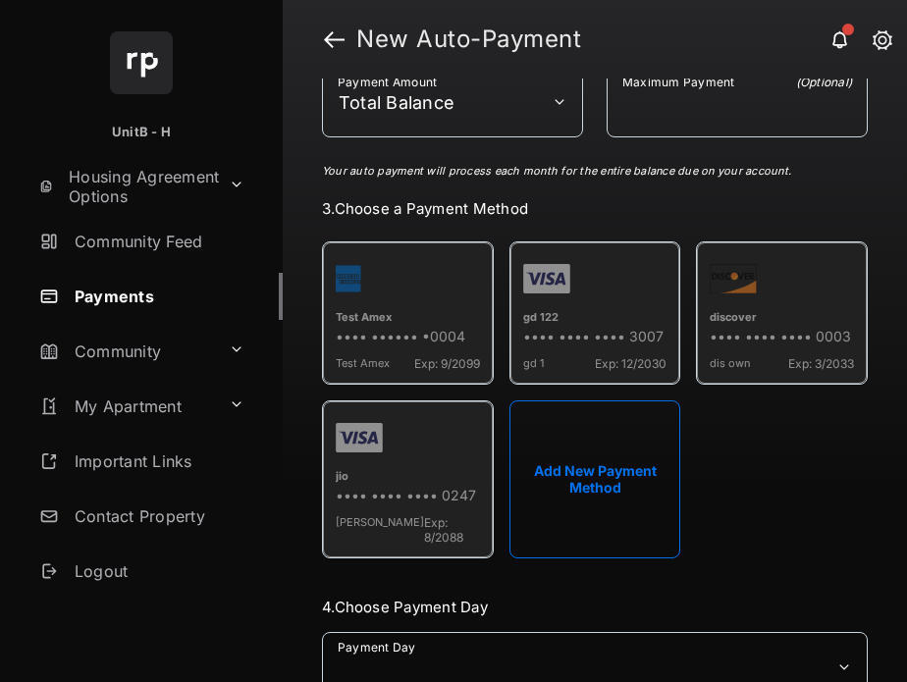
scroll to position [353, 0]
click at [605, 447] on button "Add New Payment Method" at bounding box center [596, 480] width 172 height 158
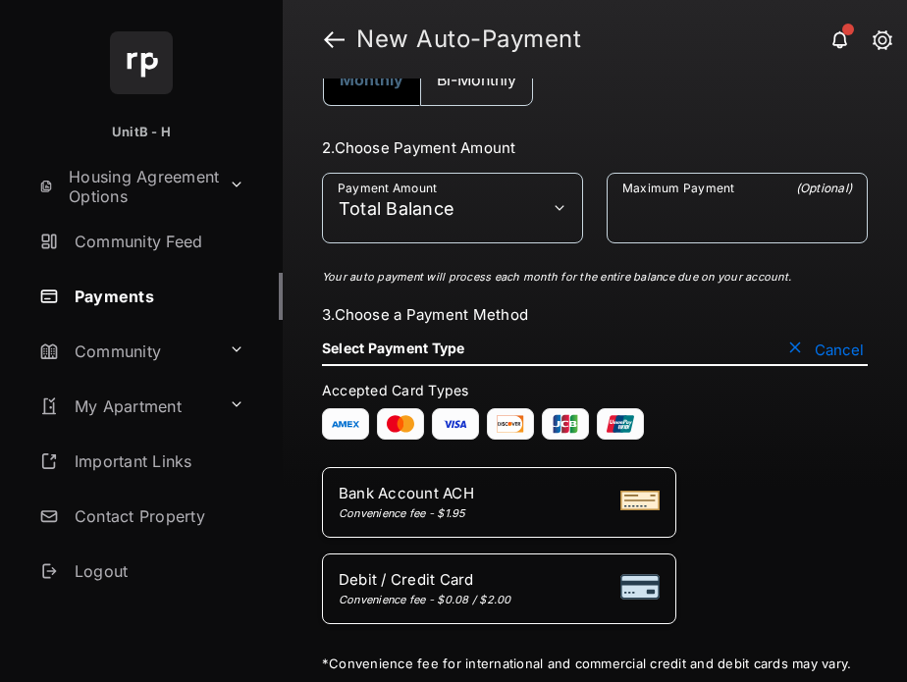
scroll to position [240, 0]
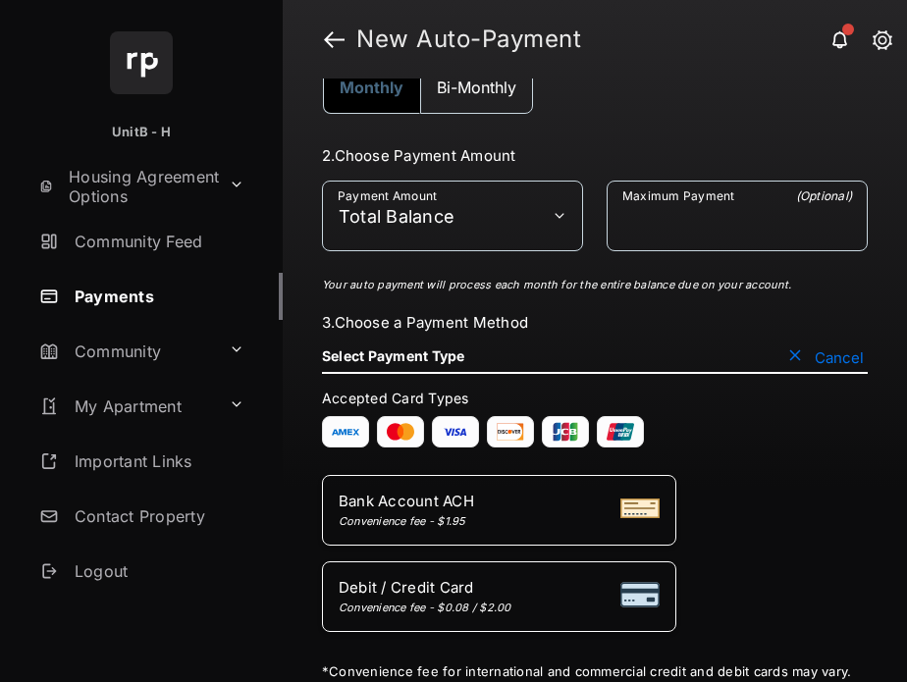
click at [838, 352] on button "Cancel" at bounding box center [826, 358] width 84 height 20
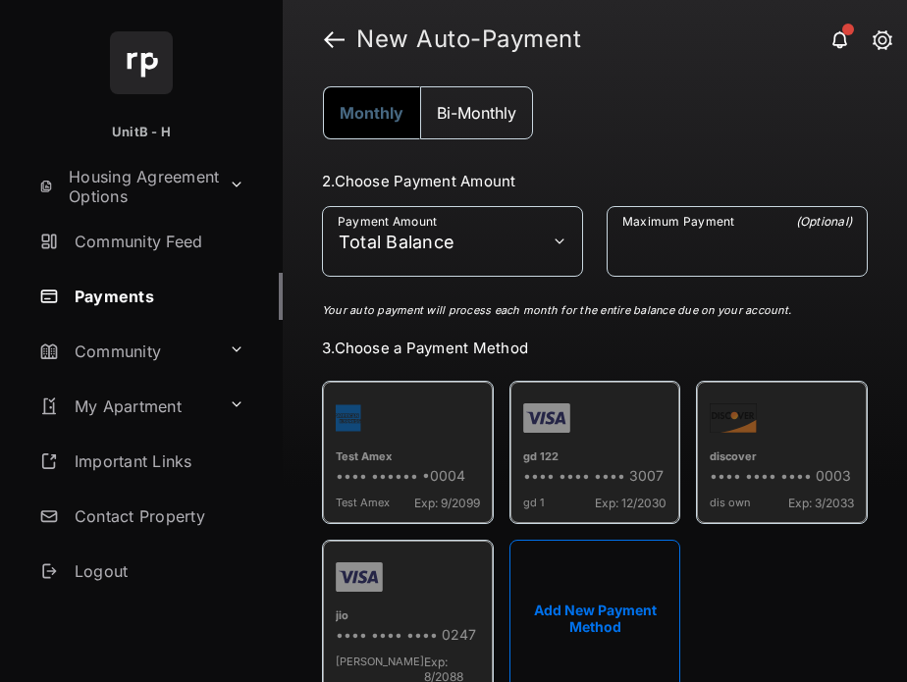
scroll to position [216, 0]
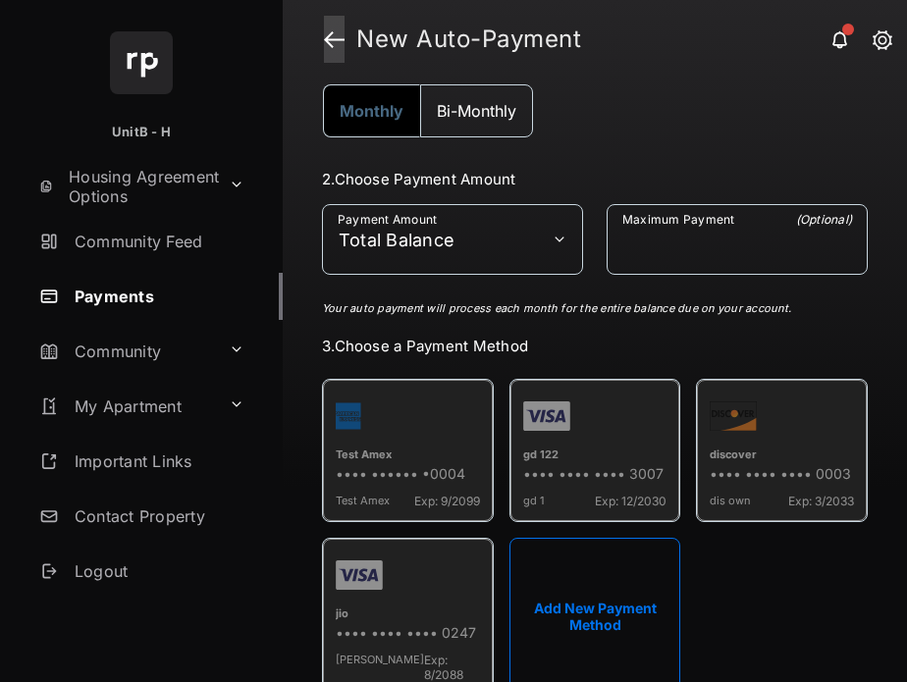
click at [329, 41] on link at bounding box center [334, 39] width 21 height 47
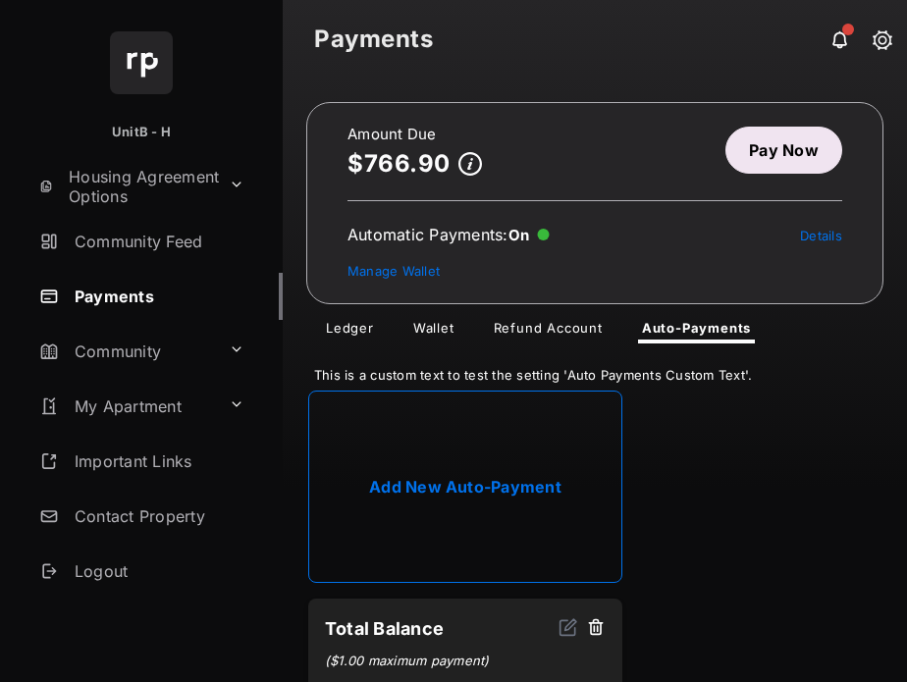
click at [466, 508] on link "Add New Auto-Payment" at bounding box center [465, 487] width 314 height 192
select select "**********"
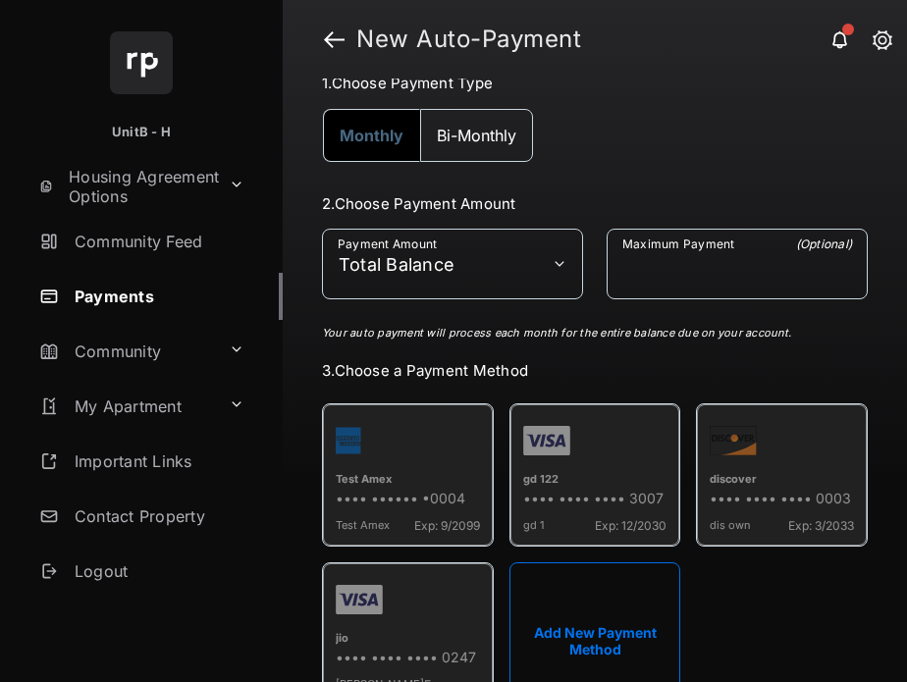
scroll to position [202, 0]
